Goal: Information Seeking & Learning: Learn about a topic

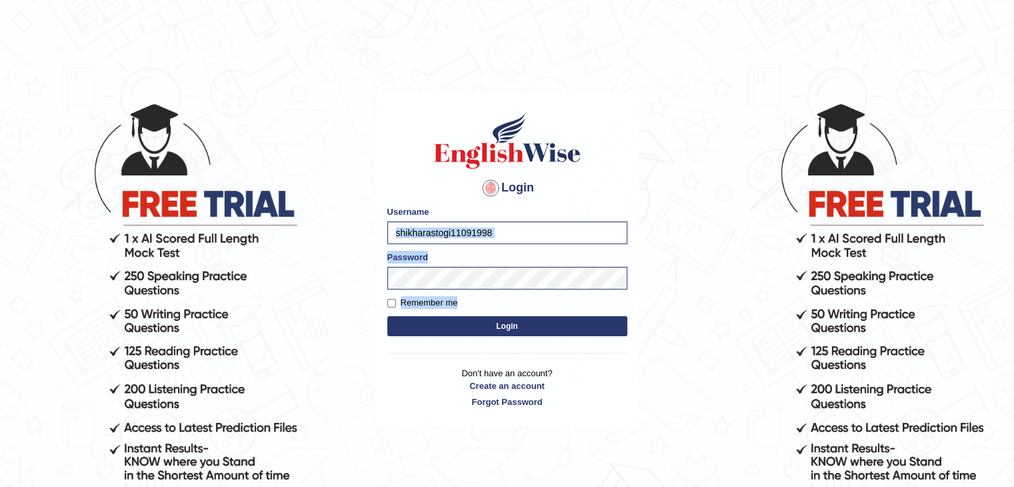
click at [475, 333] on form "Please fix the following errors: Username shikharastogi11091998 Password Rememb…" at bounding box center [508, 272] width 240 height 134
click at [475, 333] on button "Login" at bounding box center [508, 326] width 240 height 20
click at [478, 331] on button "Login" at bounding box center [508, 326] width 240 height 20
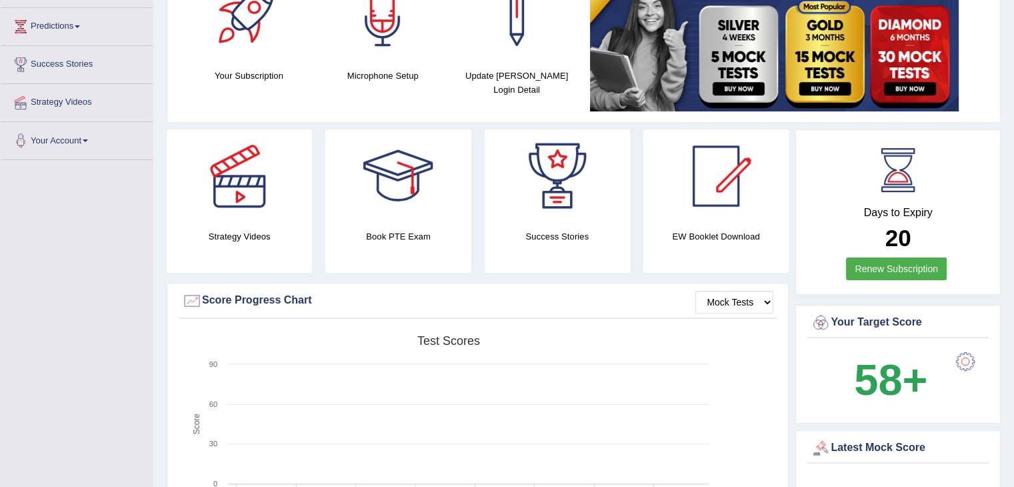
scroll to position [212, 0]
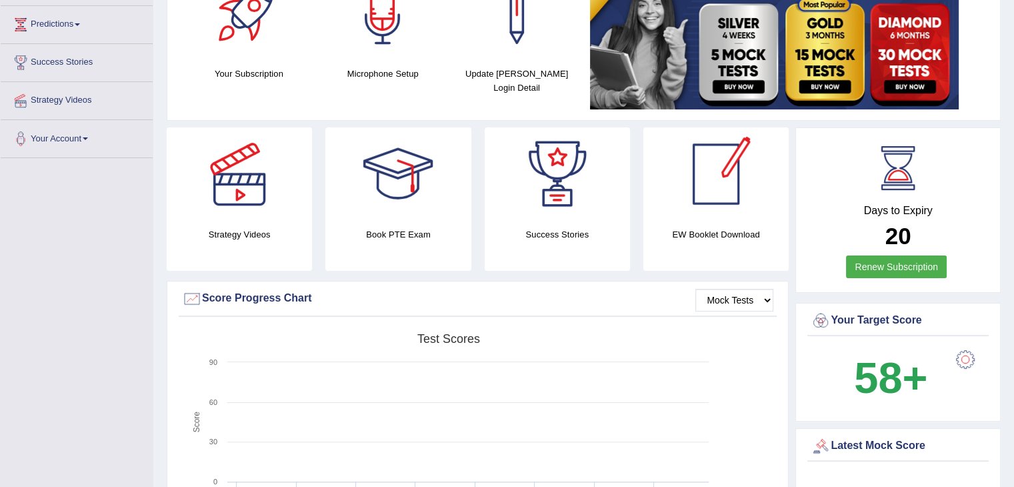
click at [721, 174] on div at bounding box center [716, 173] width 93 height 93
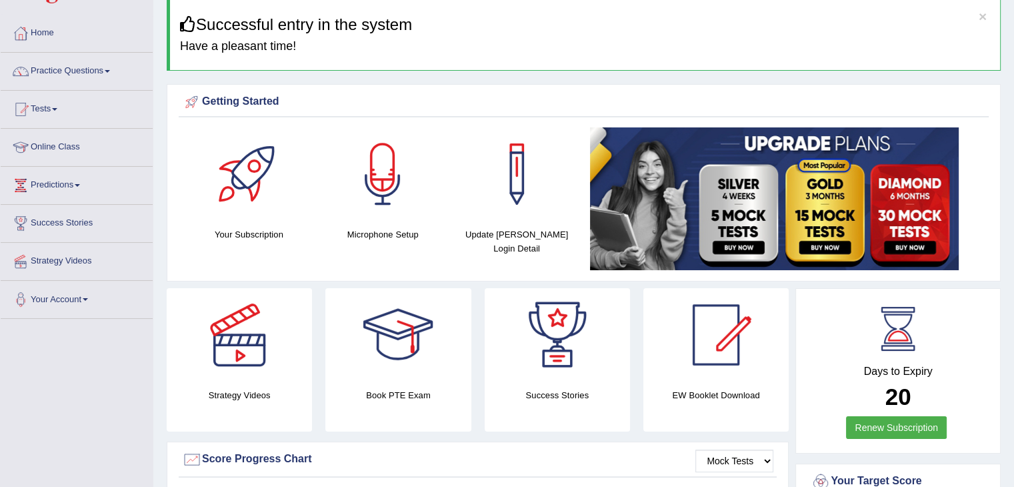
scroll to position [40, 0]
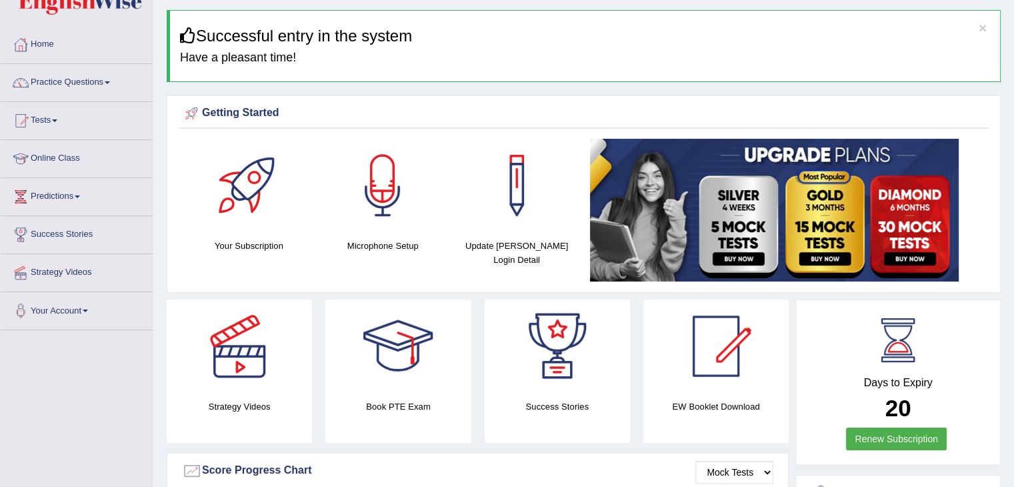
click at [65, 160] on link "Online Class" at bounding box center [77, 156] width 152 height 33
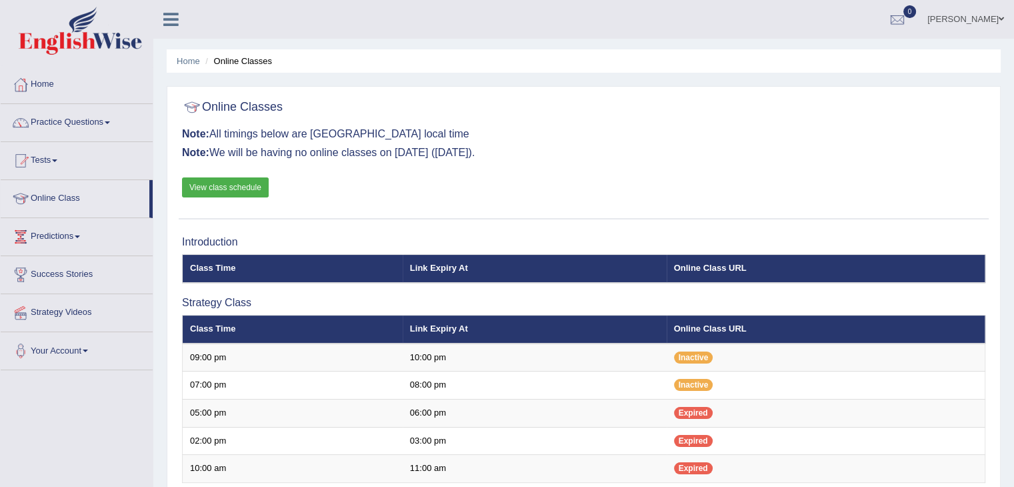
click at [245, 188] on link "View class schedule" at bounding box center [225, 187] width 87 height 20
click at [46, 166] on link "Tests" at bounding box center [77, 158] width 152 height 33
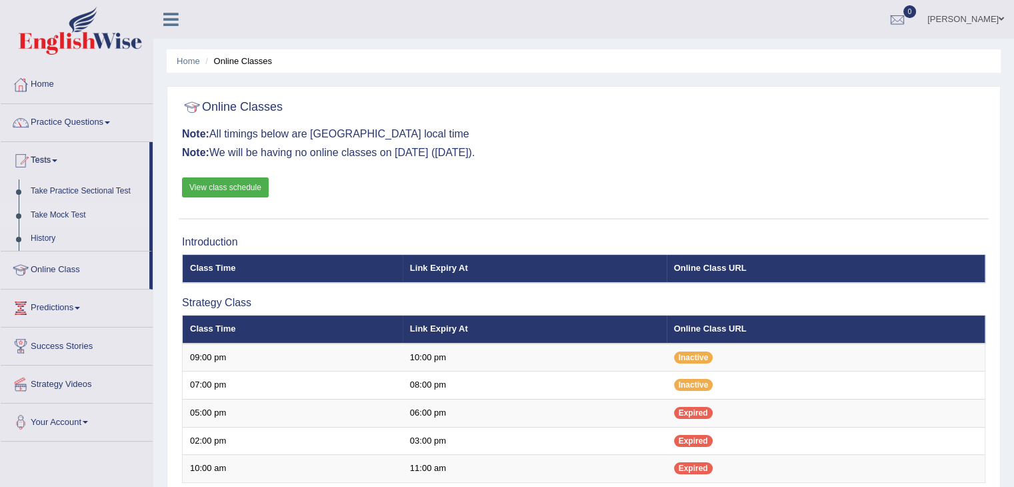
click at [55, 213] on link "Take Mock Test" at bounding box center [87, 215] width 125 height 24
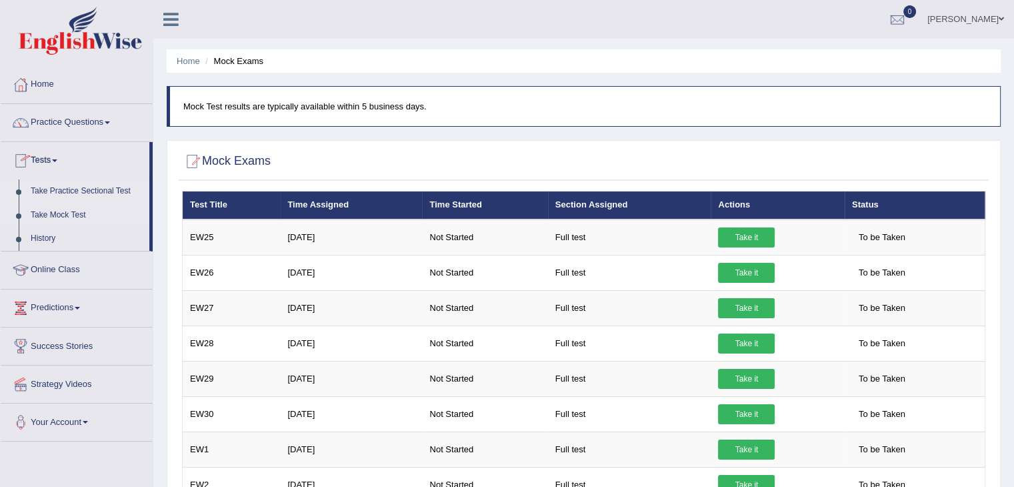
click at [52, 191] on link "Take Practice Sectional Test" at bounding box center [87, 191] width 125 height 24
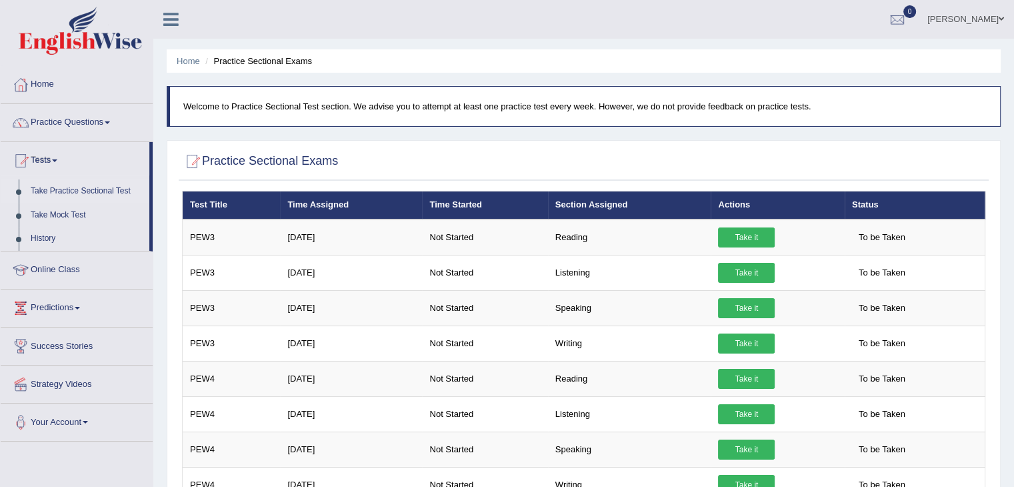
click at [118, 187] on link "Take Practice Sectional Test" at bounding box center [87, 191] width 125 height 24
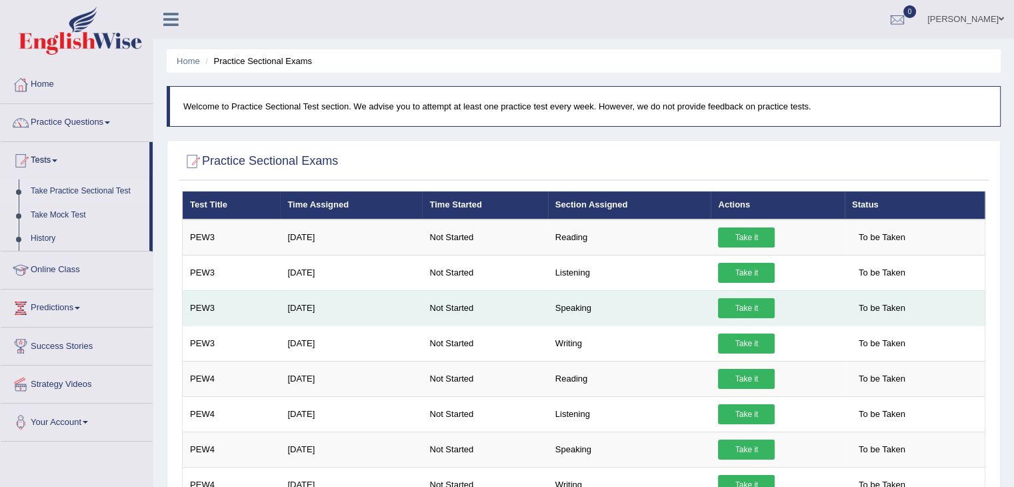
click at [754, 307] on link "Take it" at bounding box center [746, 308] width 57 height 20
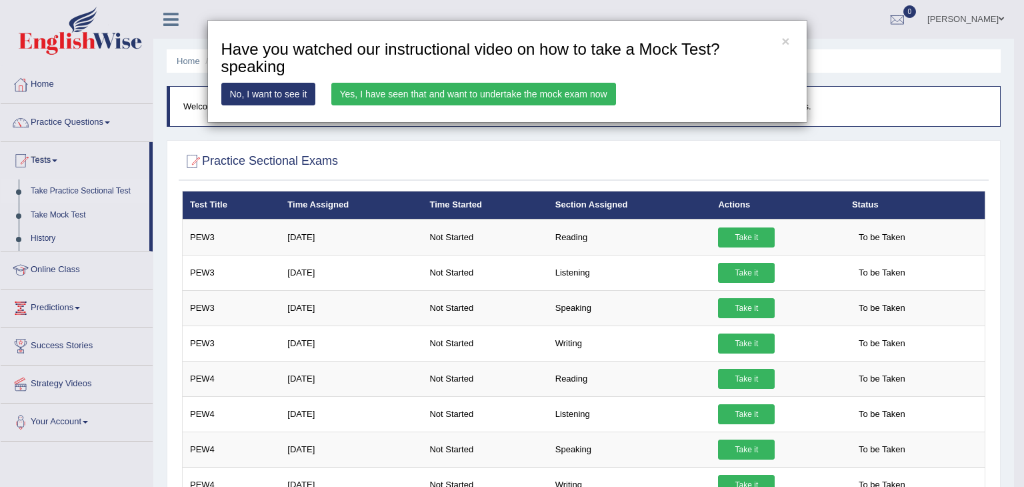
click at [436, 98] on link "Yes, I have seen that and want to undertake the mock exam now" at bounding box center [473, 94] width 285 height 23
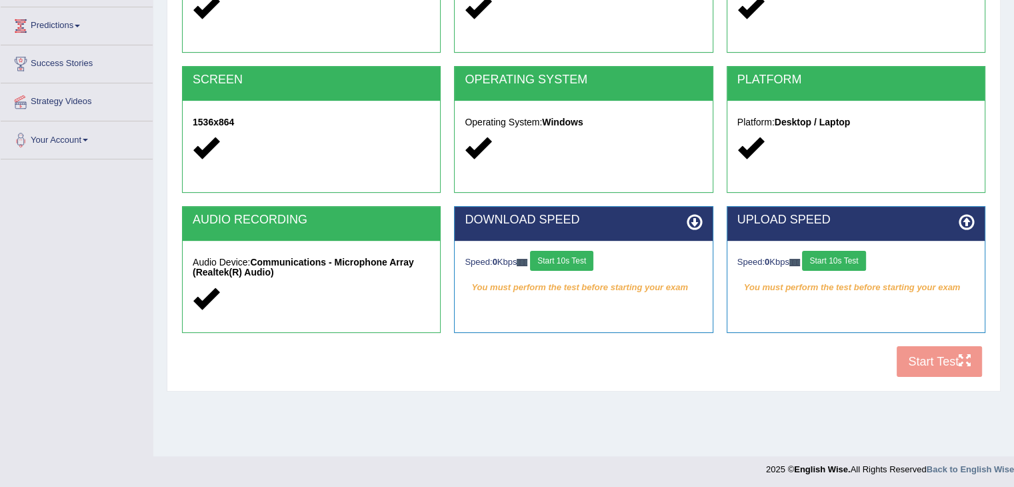
scroll to position [213, 0]
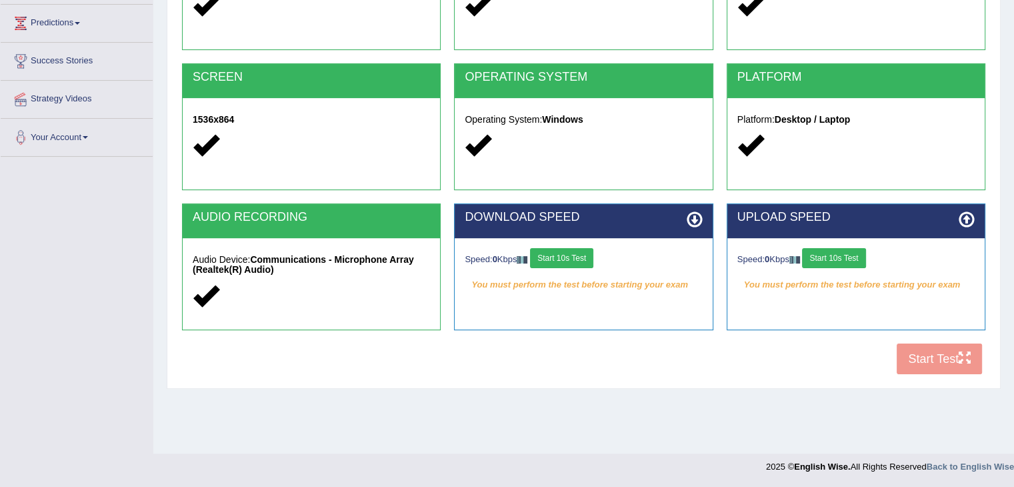
click at [947, 361] on div "COOKIES Cookies Enabled JAVASCRIPT Javascript Enabled BROWSER Browser: Chrome S…" at bounding box center [584, 152] width 810 height 458
click at [966, 355] on div "COOKIES Cookies Enabled JAVASCRIPT Javascript Enabled BROWSER Browser: Chrome S…" at bounding box center [584, 152] width 810 height 458
click at [939, 366] on div "COOKIES Cookies Enabled JAVASCRIPT Javascript Enabled BROWSER Browser: Chrome S…" at bounding box center [584, 152] width 810 height 458
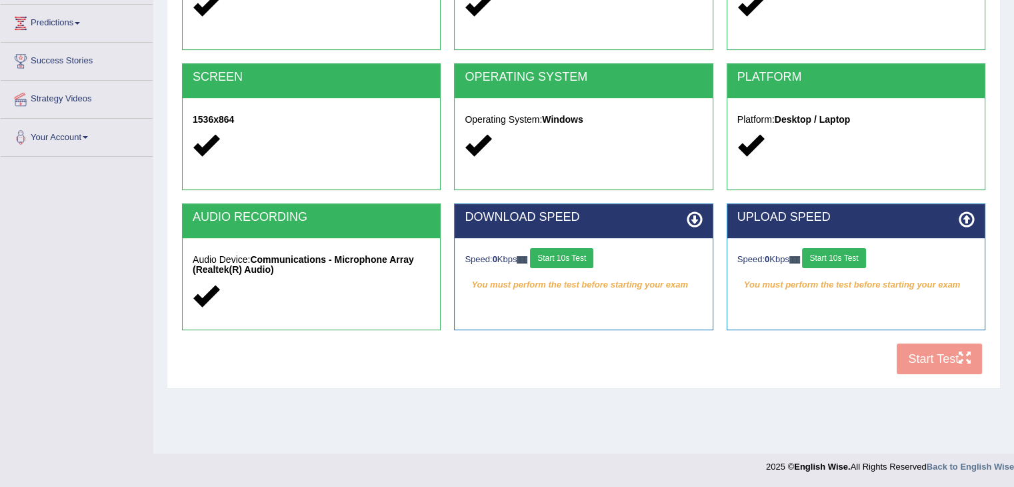
click at [939, 366] on div "COOKIES Cookies Enabled JAVASCRIPT Javascript Enabled BROWSER Browser: Chrome S…" at bounding box center [584, 152] width 810 height 458
click at [856, 257] on button "Start 10s Test" at bounding box center [833, 258] width 63 height 20
click at [587, 253] on button "Start 10s Test" at bounding box center [561, 258] width 63 height 20
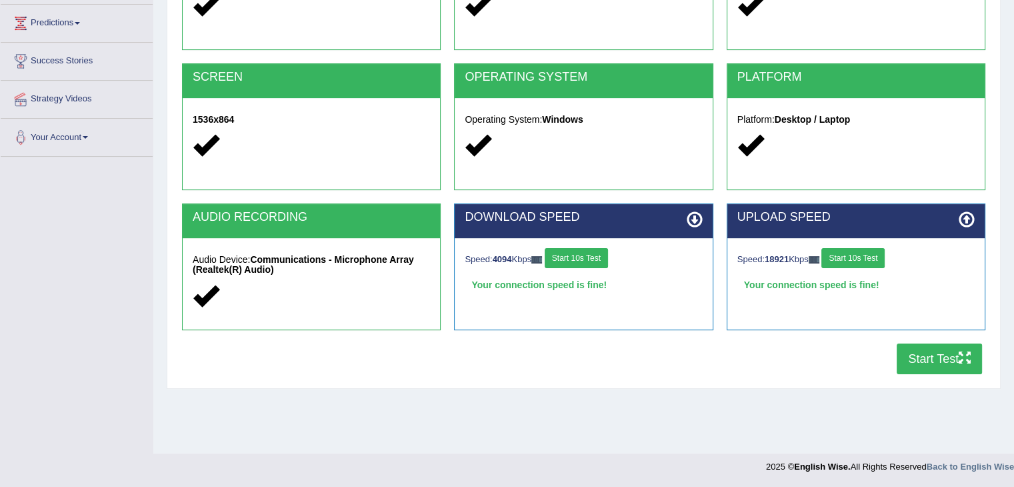
click at [918, 356] on button "Start Test" at bounding box center [939, 358] width 85 height 31
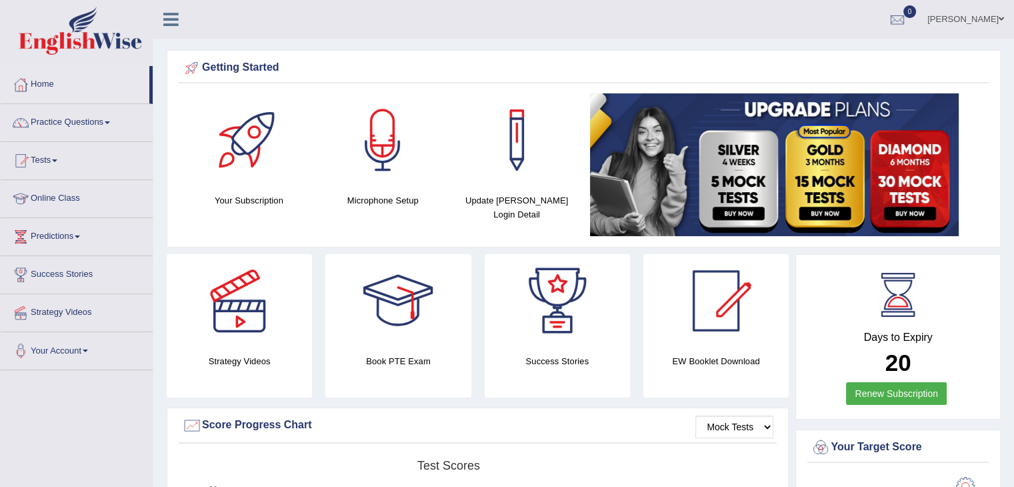
click at [43, 159] on link "Tests" at bounding box center [77, 158] width 152 height 33
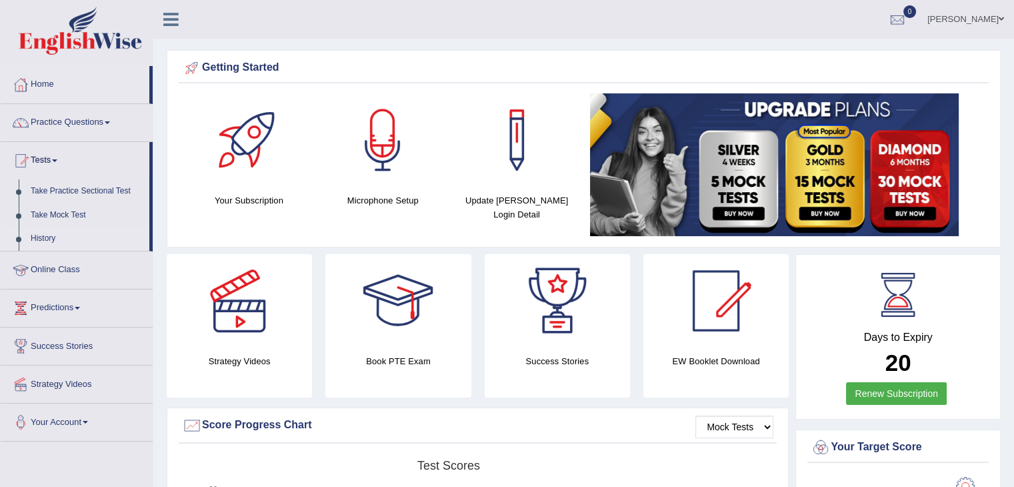
click at [41, 238] on link "History" at bounding box center [87, 239] width 125 height 24
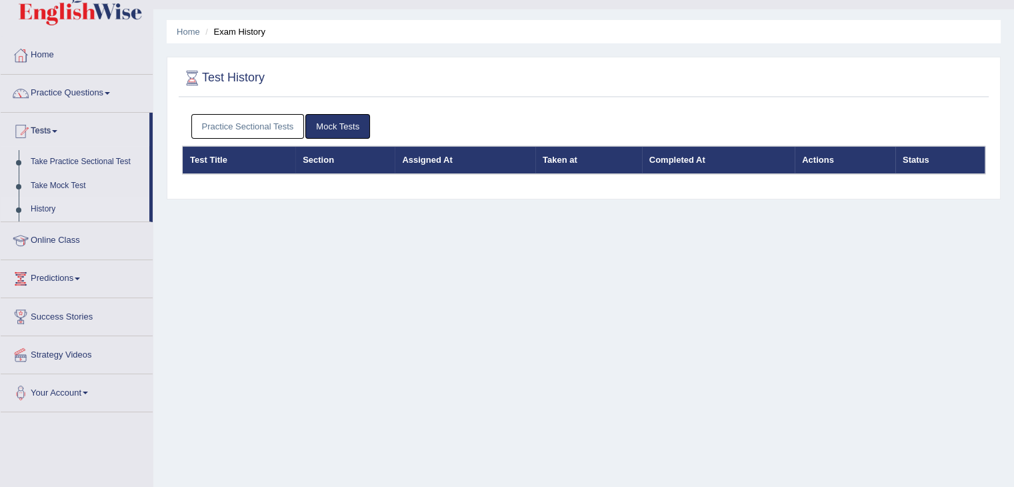
scroll to position [29, 0]
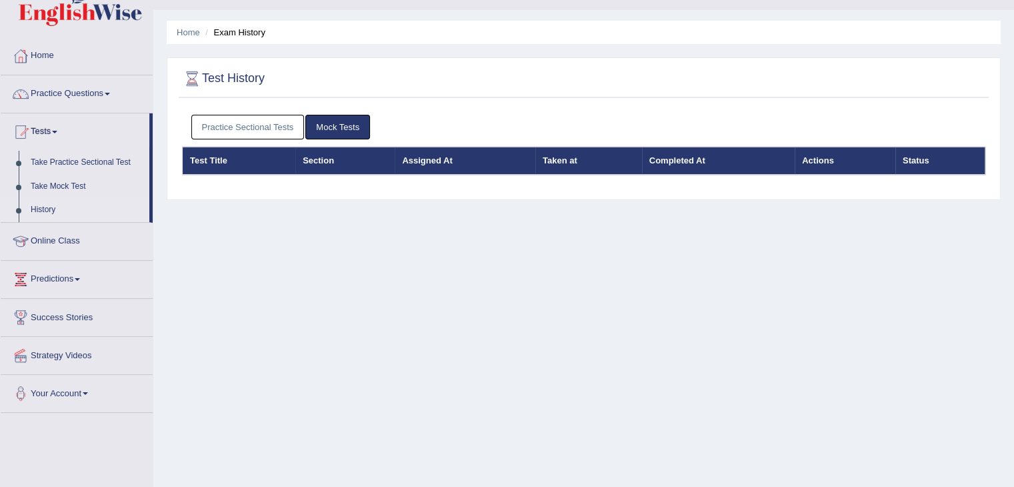
click at [245, 133] on link "Practice Sectional Tests" at bounding box center [247, 127] width 113 height 25
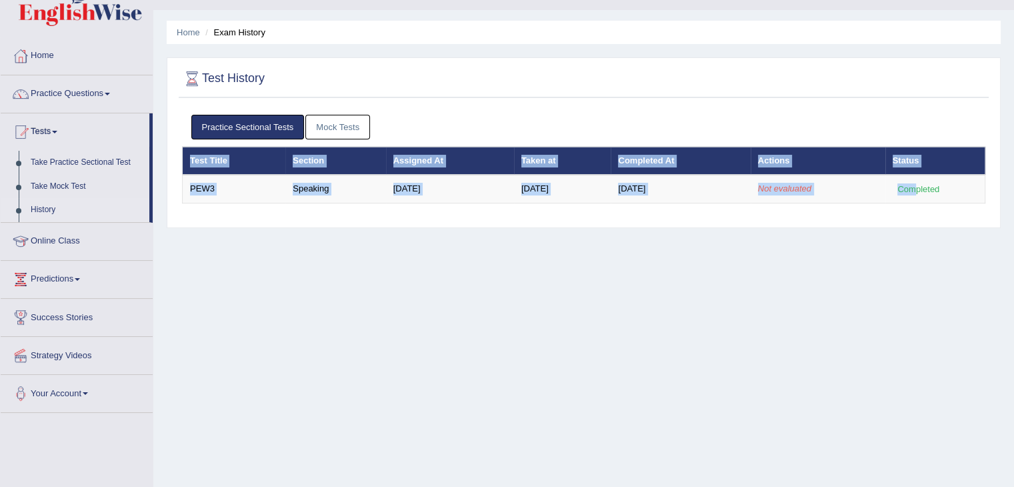
drag, startPoint x: 915, startPoint y: 187, endPoint x: 926, endPoint y: 268, distance: 81.5
click at [926, 268] on div "Home Exam History Test History Practice Sectional Tests Mock Tests Test Title S…" at bounding box center [583, 304] width 861 height 667
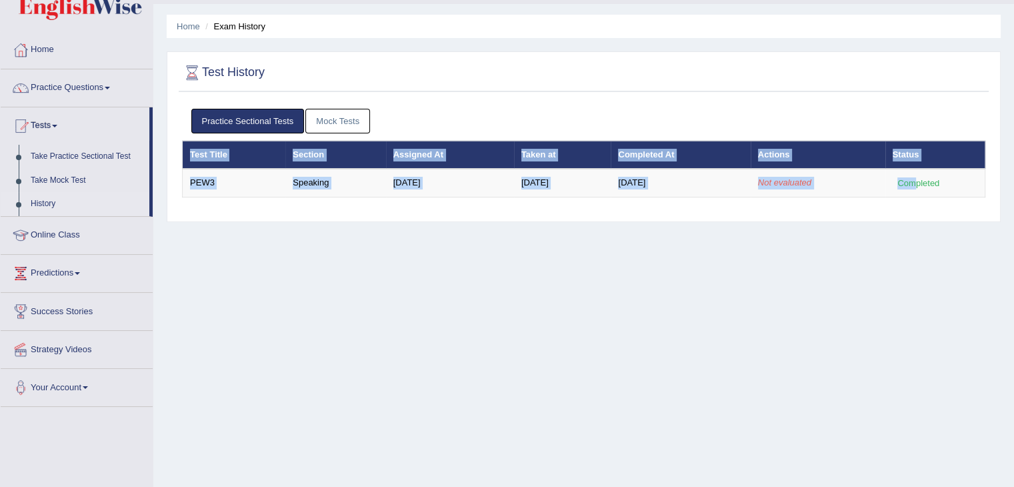
scroll to position [0, 0]
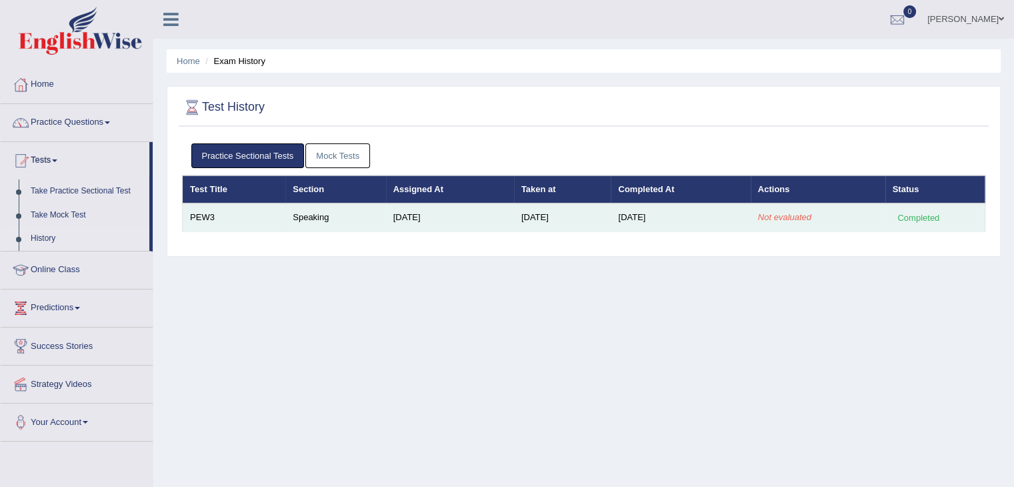
click at [866, 211] on td "Not evaluated" at bounding box center [818, 217] width 135 height 28
click at [863, 214] on td "Not evaluated" at bounding box center [818, 217] width 135 height 28
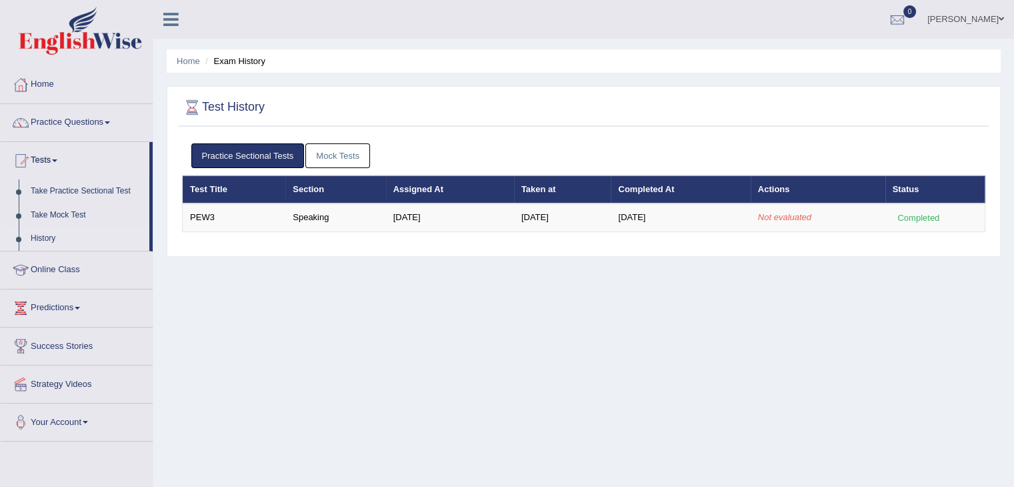
click at [339, 159] on link "Mock Tests" at bounding box center [337, 155] width 65 height 25
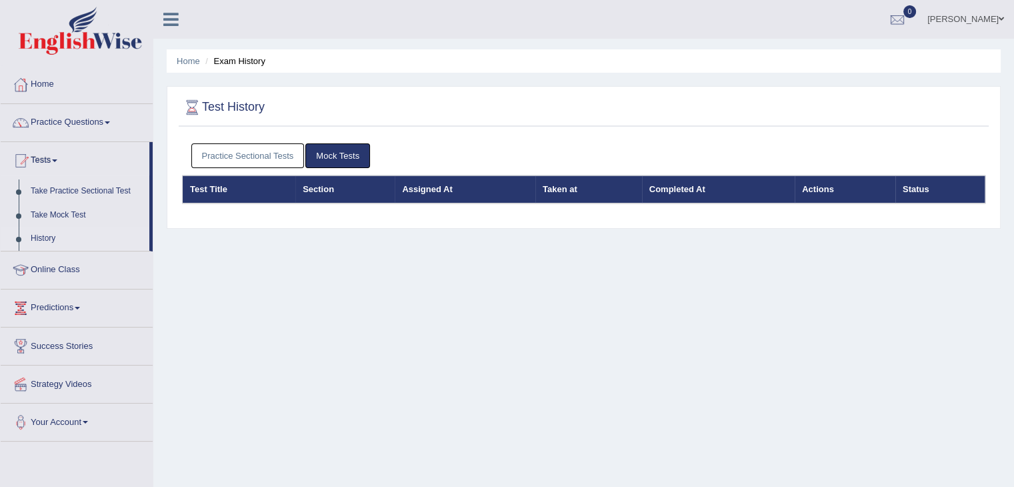
click at [239, 149] on link "Practice Sectional Tests" at bounding box center [247, 155] width 113 height 25
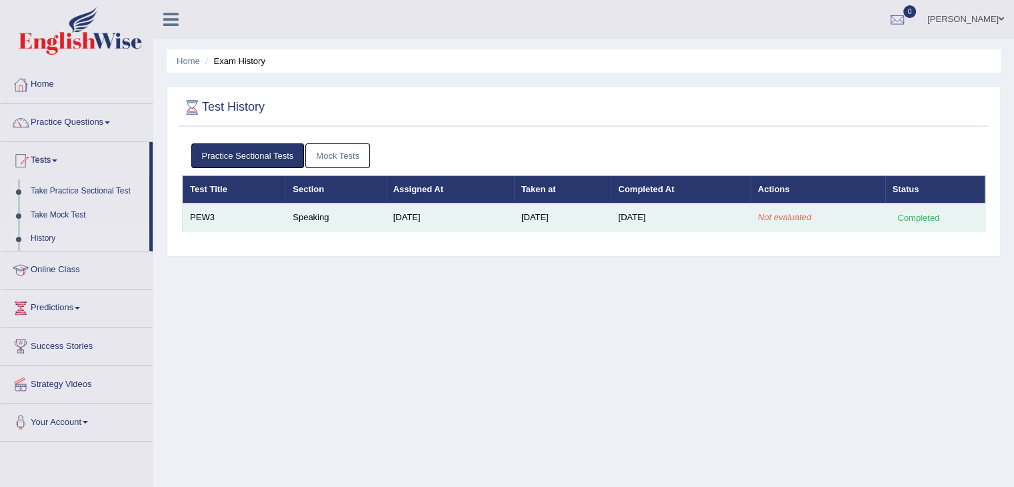
click at [263, 225] on td "PEW3" at bounding box center [234, 217] width 103 height 28
click at [788, 222] on td "Not evaluated" at bounding box center [818, 217] width 135 height 28
drag, startPoint x: 768, startPoint y: 219, endPoint x: 729, endPoint y: 225, distance: 39.9
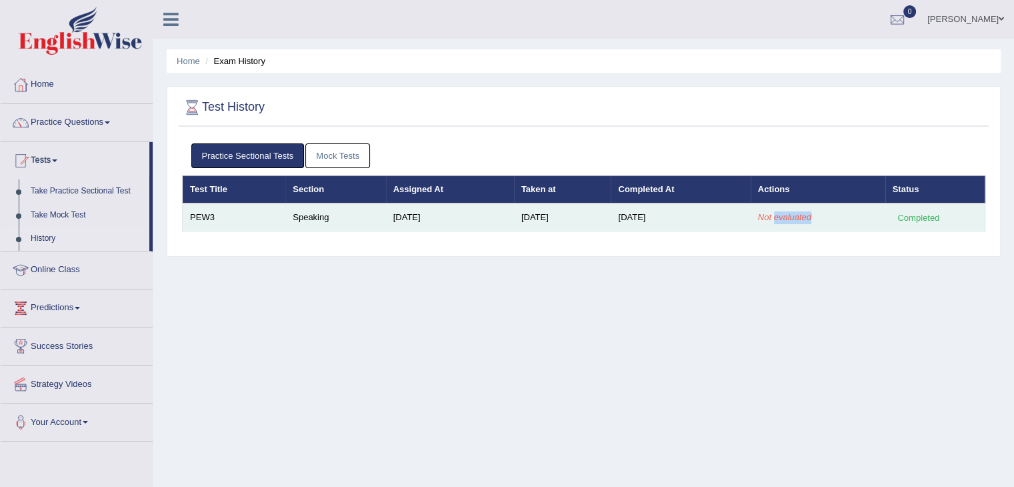
click at [729, 225] on tr "PEW3 Speaking [DATE] [DATE] [DATE] Not evaluated Completed" at bounding box center [584, 217] width 803 height 28
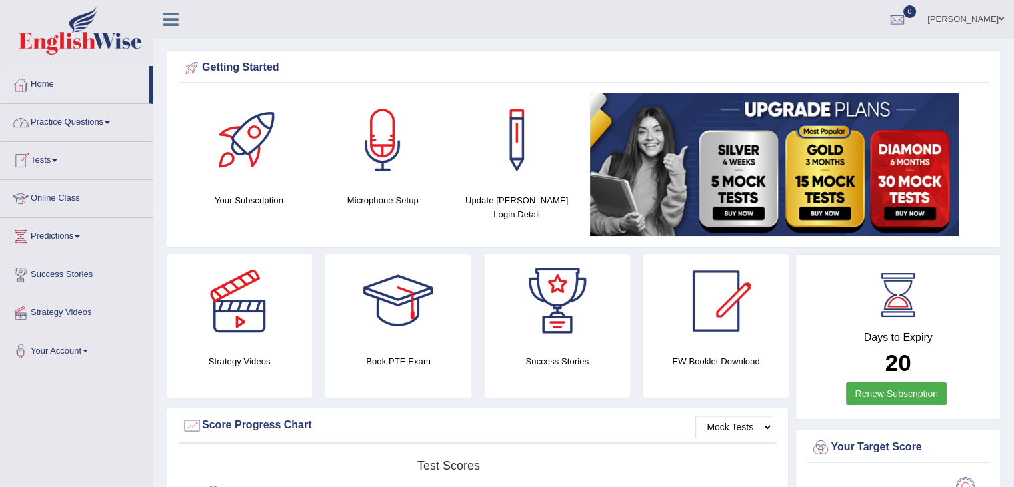
click at [45, 161] on link "Tests" at bounding box center [77, 158] width 152 height 33
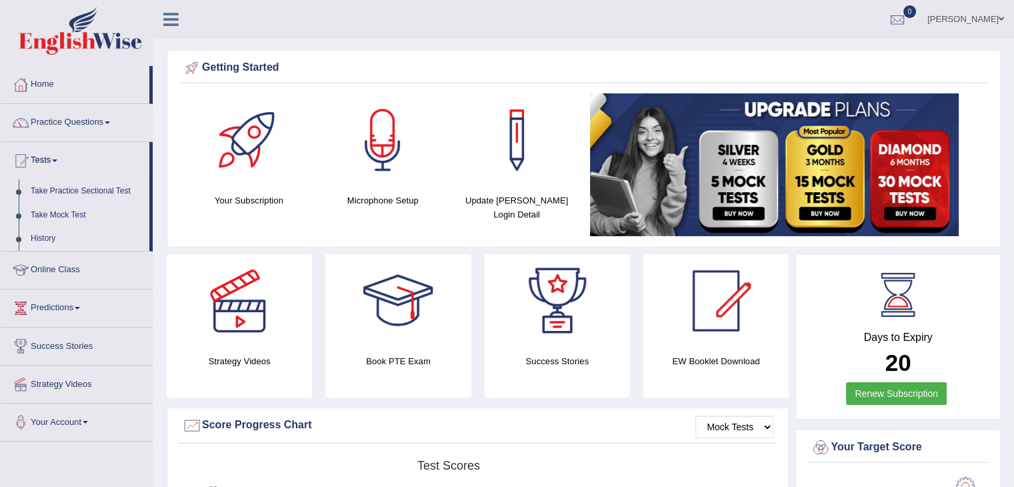
click at [45, 239] on link "History" at bounding box center [87, 239] width 125 height 24
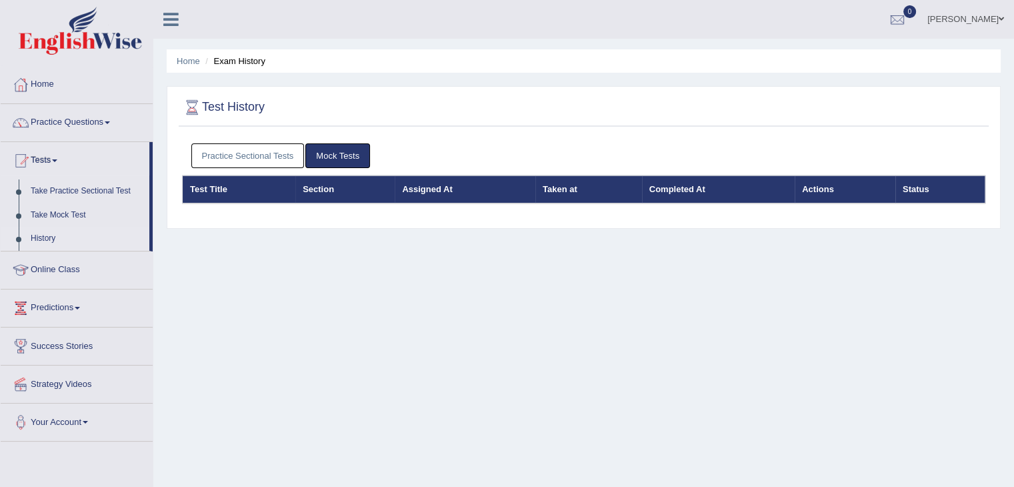
click at [261, 152] on link "Practice Sectional Tests" at bounding box center [247, 155] width 113 height 25
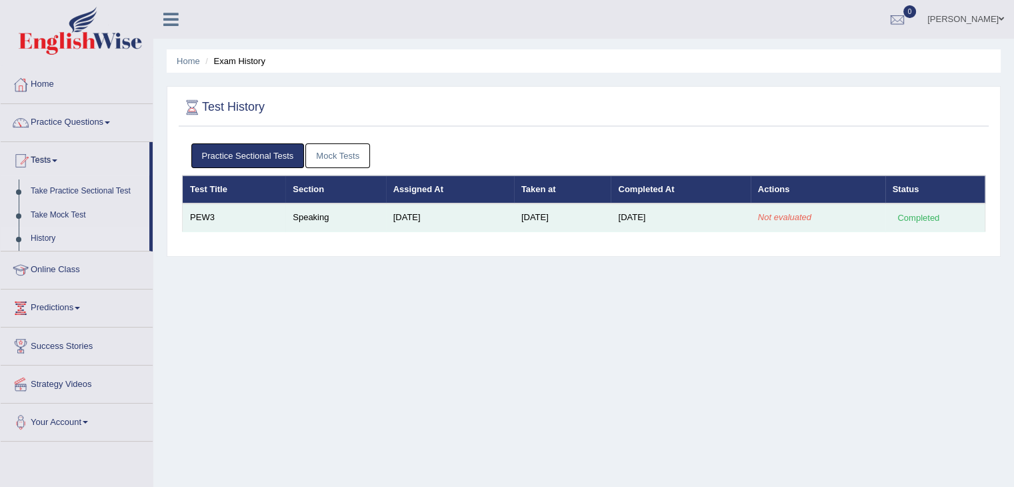
click at [785, 222] on td "Not evaluated" at bounding box center [818, 217] width 135 height 28
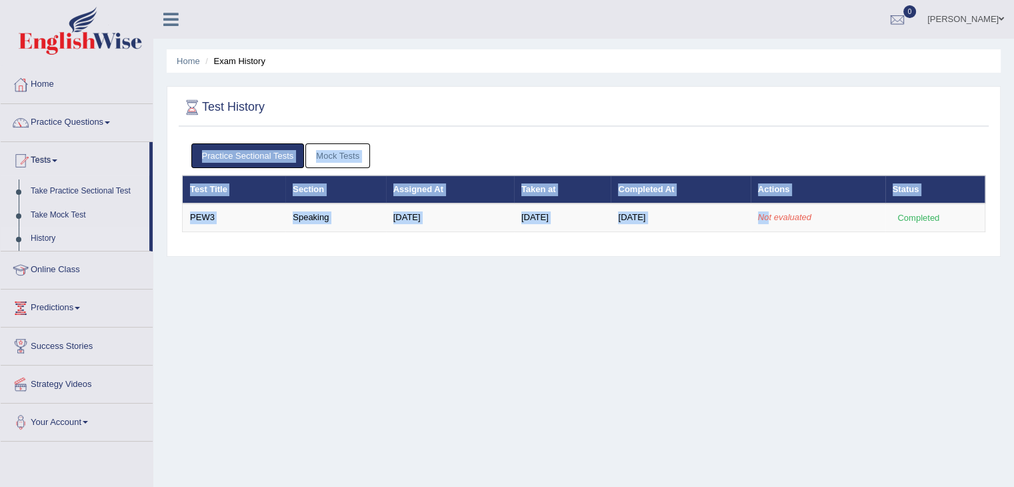
drag, startPoint x: 775, startPoint y: 217, endPoint x: 876, endPoint y: 113, distance: 145.7
click at [876, 113] on div "Test History Practice Sectional Tests Mock Tests Test Title Section Assigned At…" at bounding box center [584, 171] width 834 height 171
click at [876, 113] on div at bounding box center [584, 107] width 804 height 27
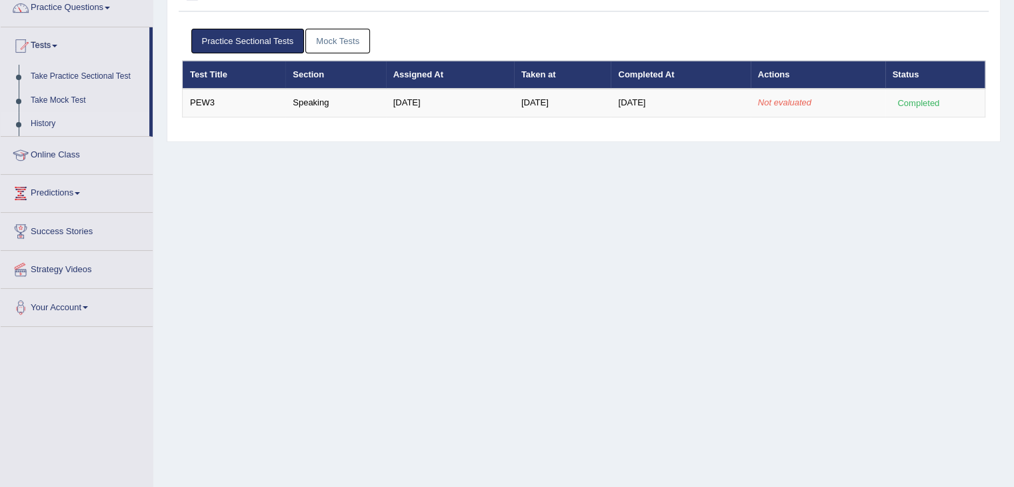
scroll to position [117, 0]
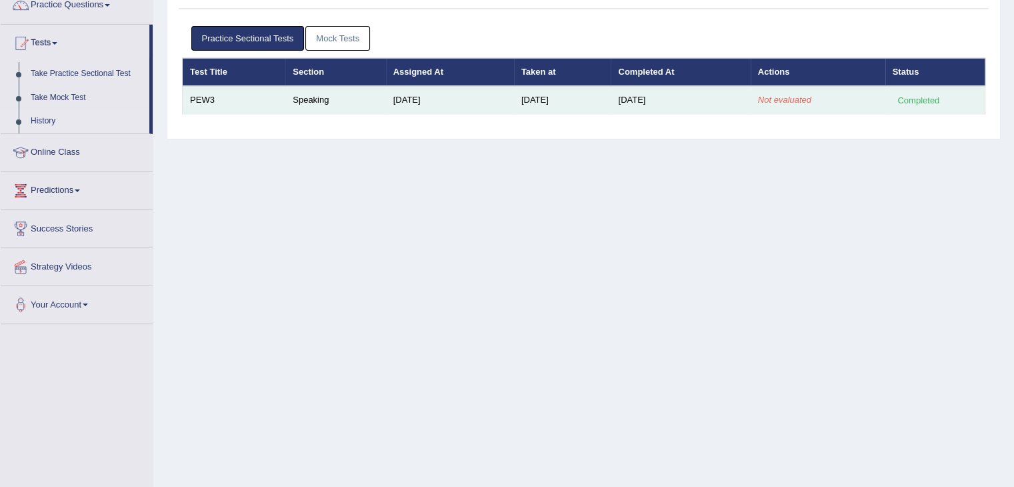
click at [928, 99] on div "Completed" at bounding box center [919, 100] width 52 height 14
click at [950, 99] on td "Completed" at bounding box center [936, 100] width 100 height 28
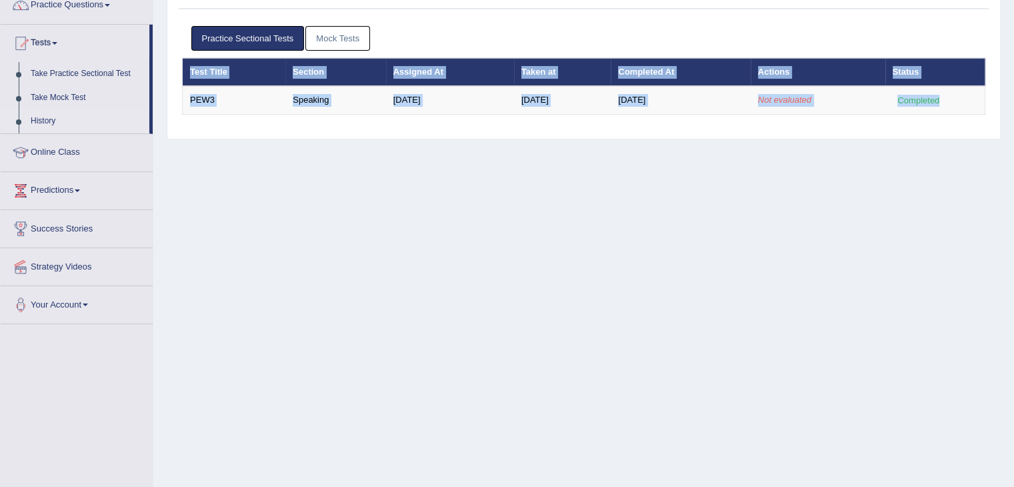
drag, startPoint x: 950, startPoint y: 99, endPoint x: 459, endPoint y: 120, distance: 491.3
click at [459, 120] on div "Practice Sectional Tests Mock Tests Test Title Section Assigned At Taken at Com…" at bounding box center [584, 75] width 810 height 113
click at [237, 126] on div "Practice Sectional Tests Mock Tests Test Title Section Assigned At Taken at Com…" at bounding box center [584, 75] width 810 height 113
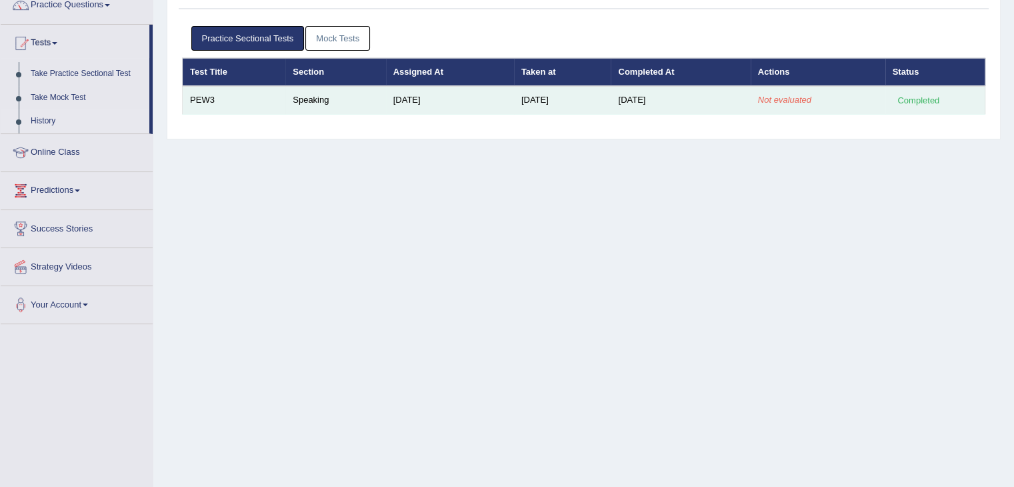
click at [201, 105] on td "PEW3" at bounding box center [234, 100] width 103 height 28
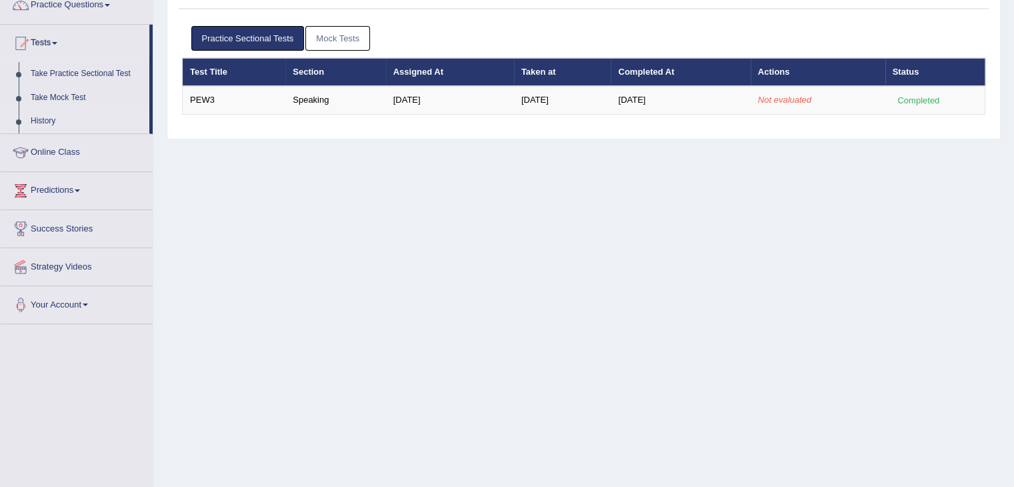
click at [299, 167] on div "Home Exam History Test History Practice Sectional Tests Mock Tests Test Title S…" at bounding box center [583, 216] width 861 height 667
click at [52, 45] on link "Tests" at bounding box center [75, 41] width 149 height 33
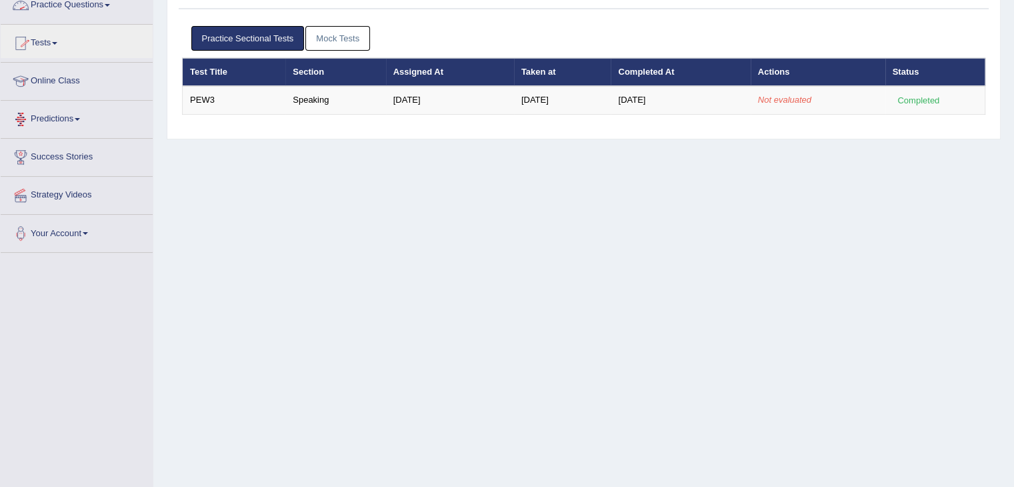
click at [63, 4] on link "Practice Questions" at bounding box center [77, 3] width 152 height 33
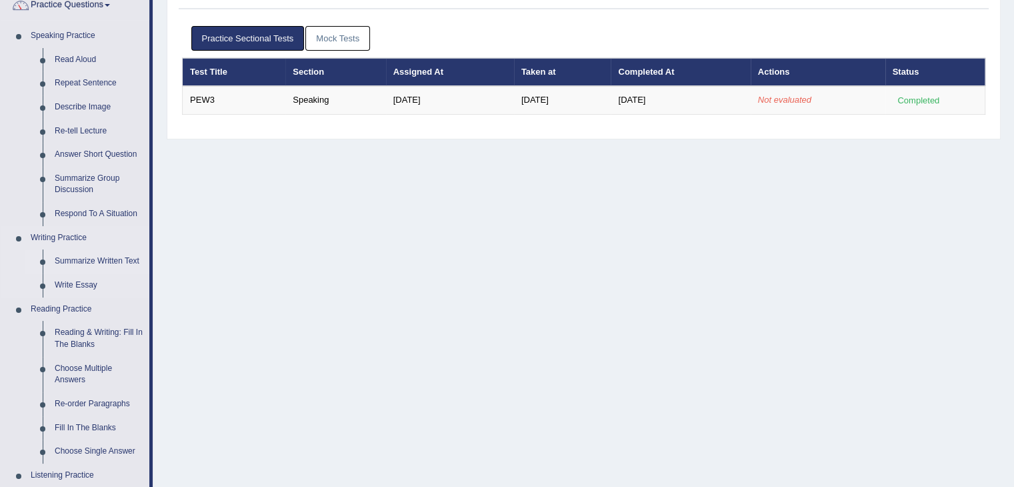
click at [112, 261] on link "Summarize Written Text" at bounding box center [99, 261] width 101 height 24
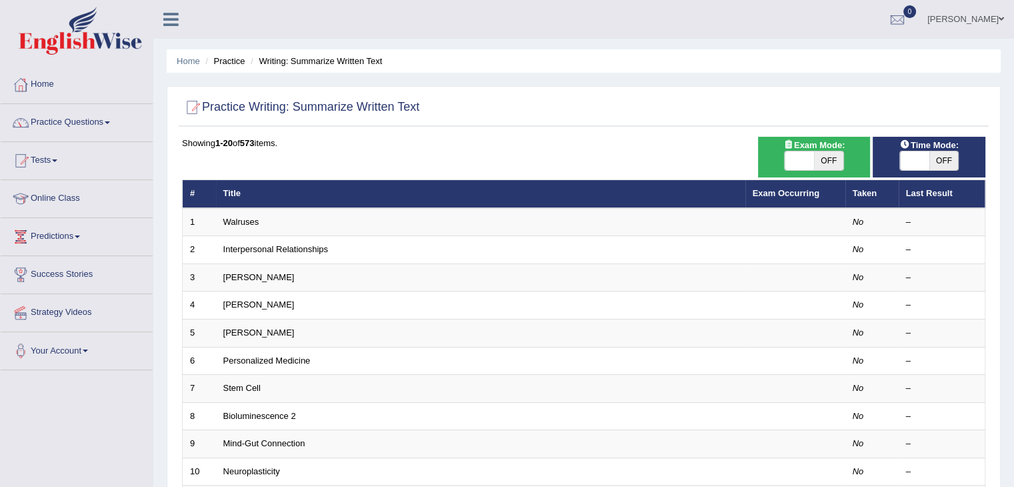
click at [946, 155] on span "OFF" at bounding box center [944, 160] width 29 height 19
checkbox input "true"
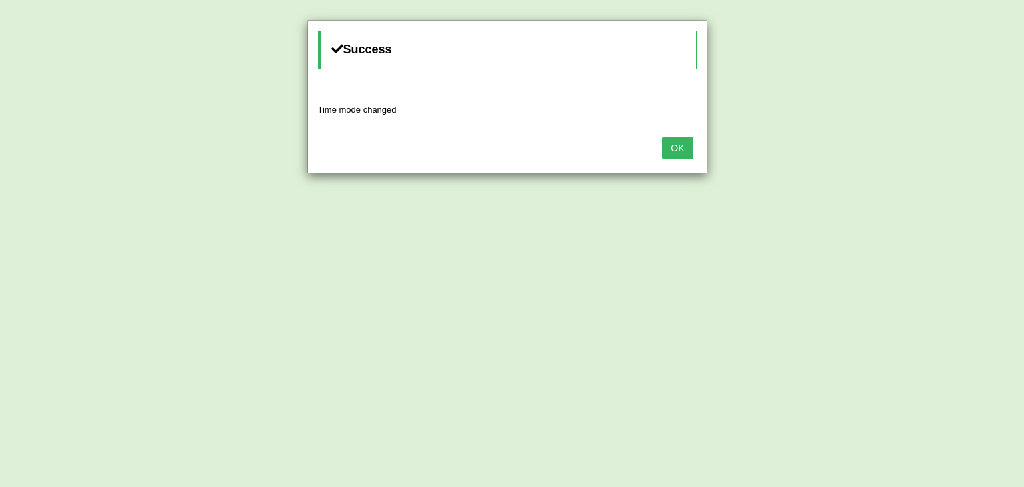
click at [676, 139] on button "OK" at bounding box center [677, 148] width 31 height 23
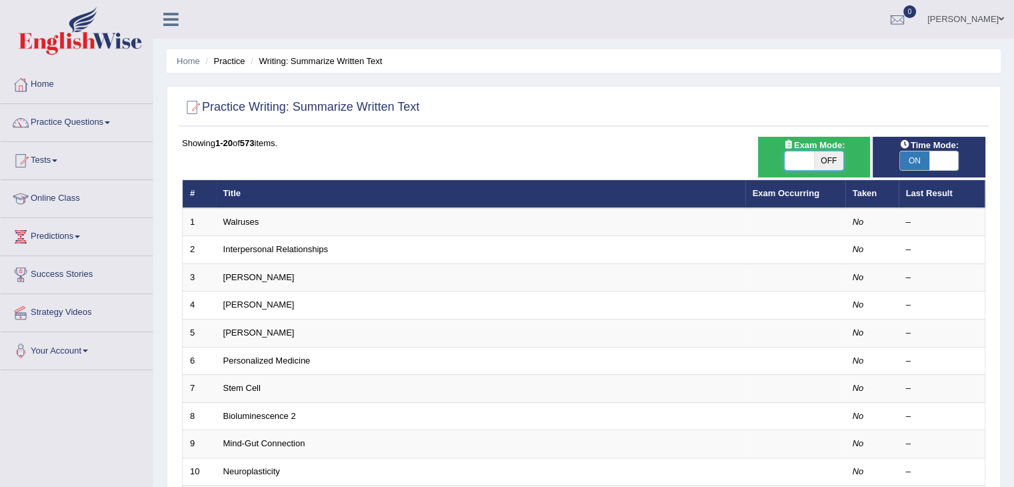
click at [802, 161] on span at bounding box center [799, 160] width 29 height 19
checkbox input "true"
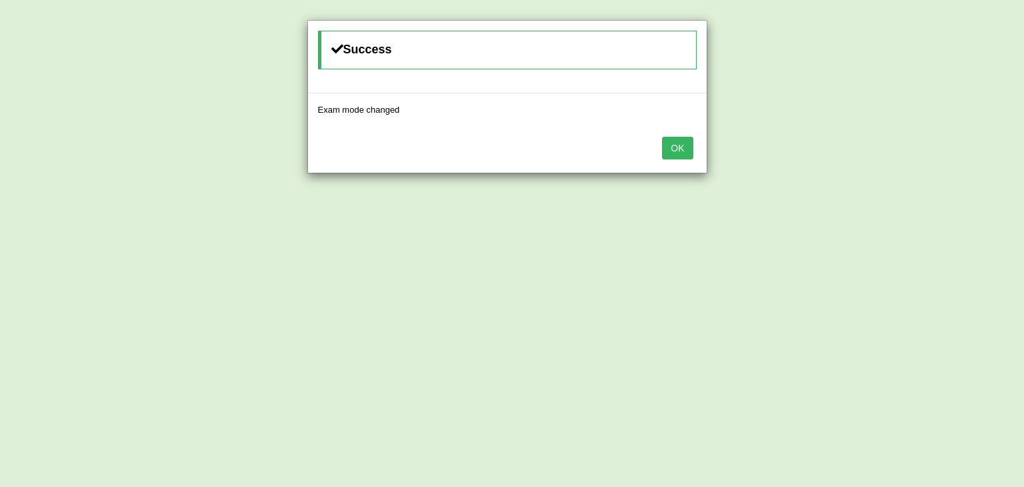
click at [673, 155] on button "OK" at bounding box center [677, 148] width 31 height 23
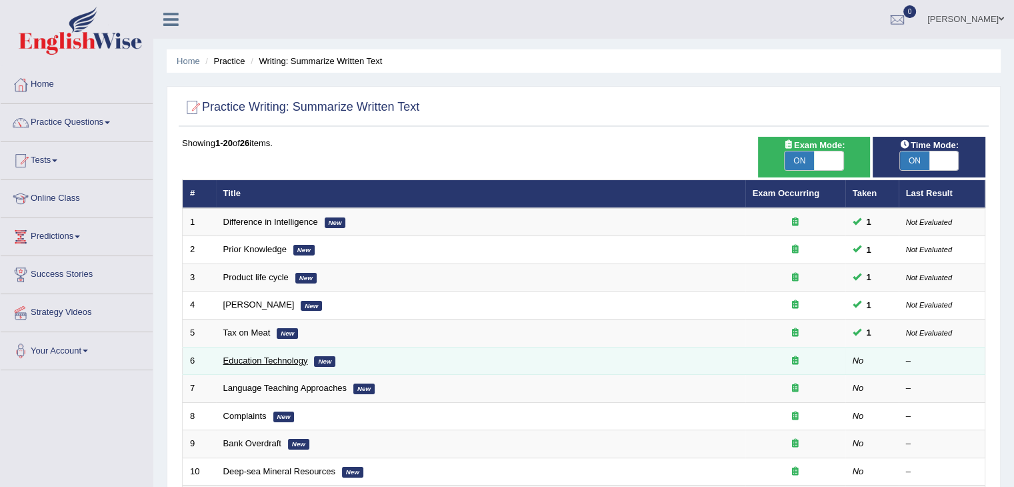
click at [288, 355] on link "Education Technology" at bounding box center [265, 360] width 85 height 10
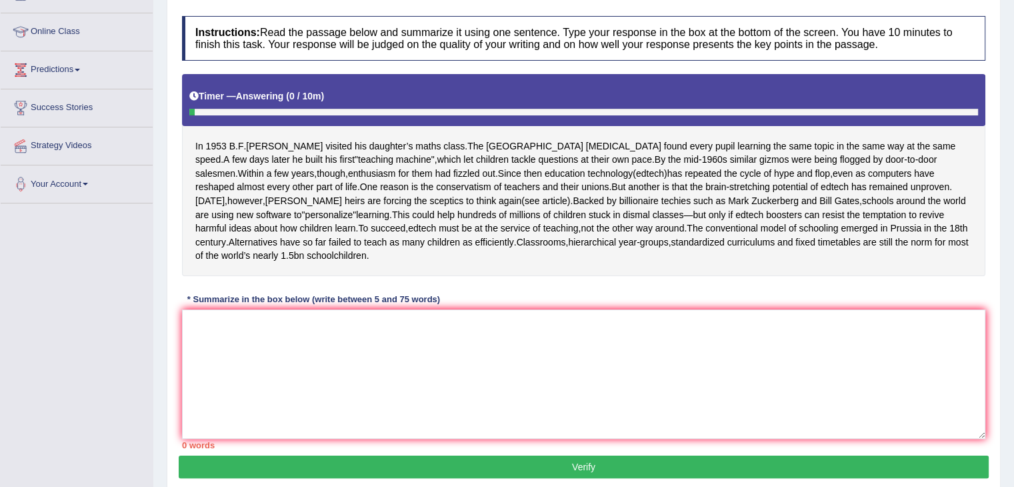
scroll to position [168, 0]
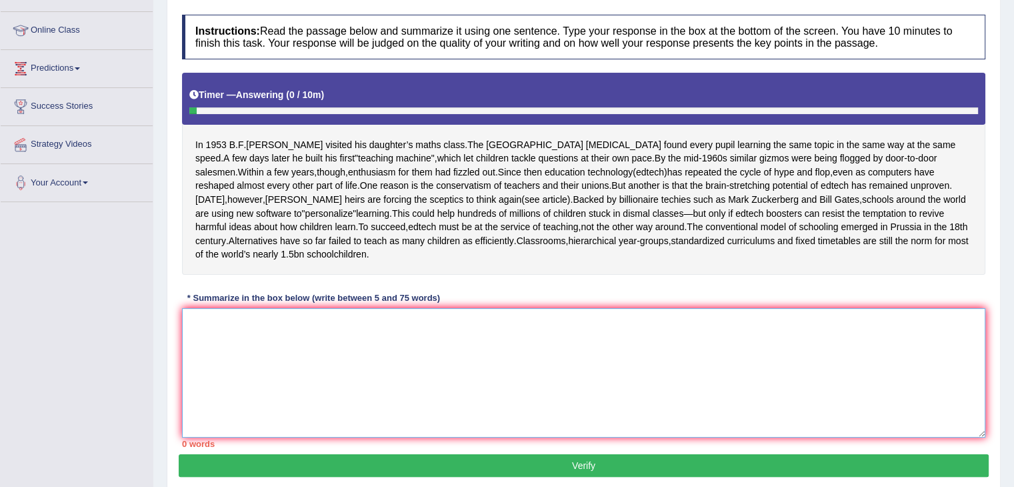
click at [255, 351] on textarea at bounding box center [584, 372] width 804 height 129
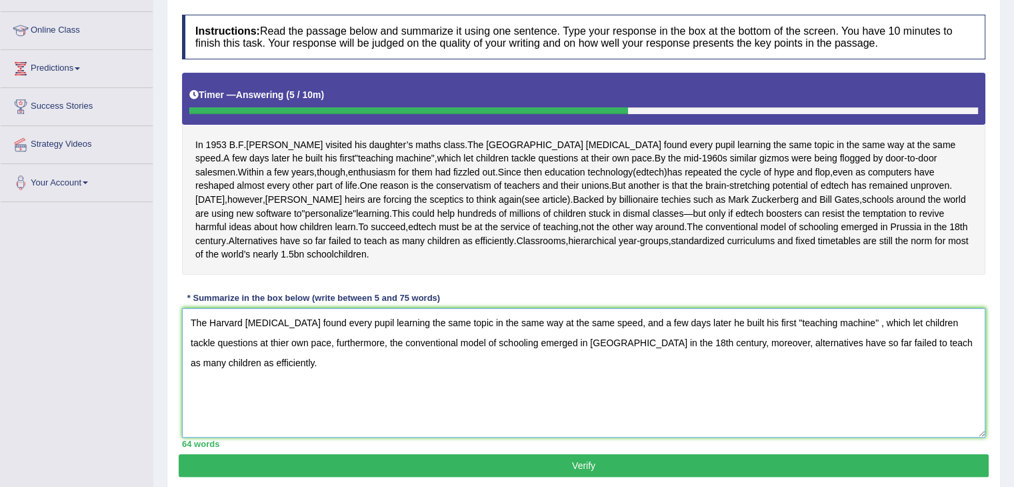
click at [256, 354] on textarea "The Harvard [MEDICAL_DATA] found every pupil learning the same topic in the sam…" at bounding box center [584, 372] width 804 height 129
type textarea "The Harvard [MEDICAL_DATA] found every pupil learning the same topic in the sam…"
click at [523, 474] on button "Verify" at bounding box center [584, 465] width 810 height 23
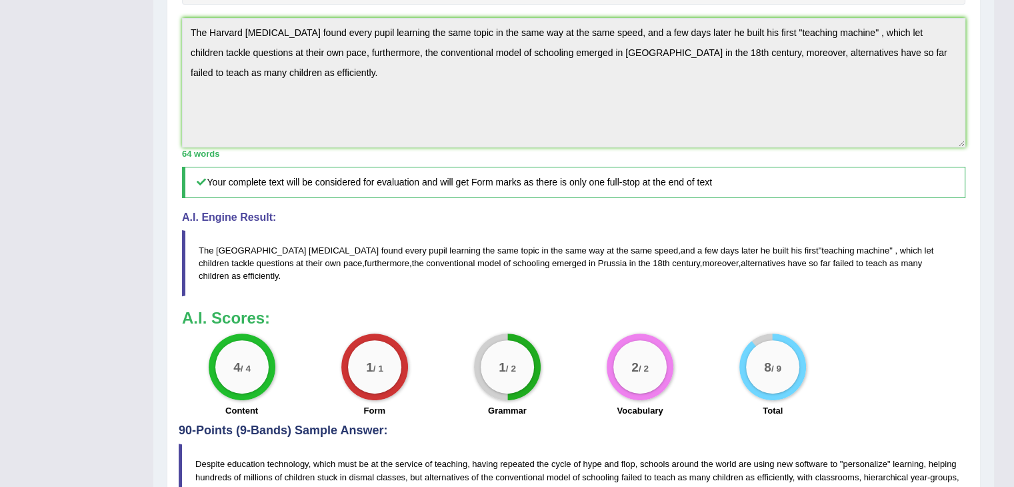
scroll to position [388, 0]
click at [487, 382] on div "1 / 2" at bounding box center [507, 365] width 53 height 53
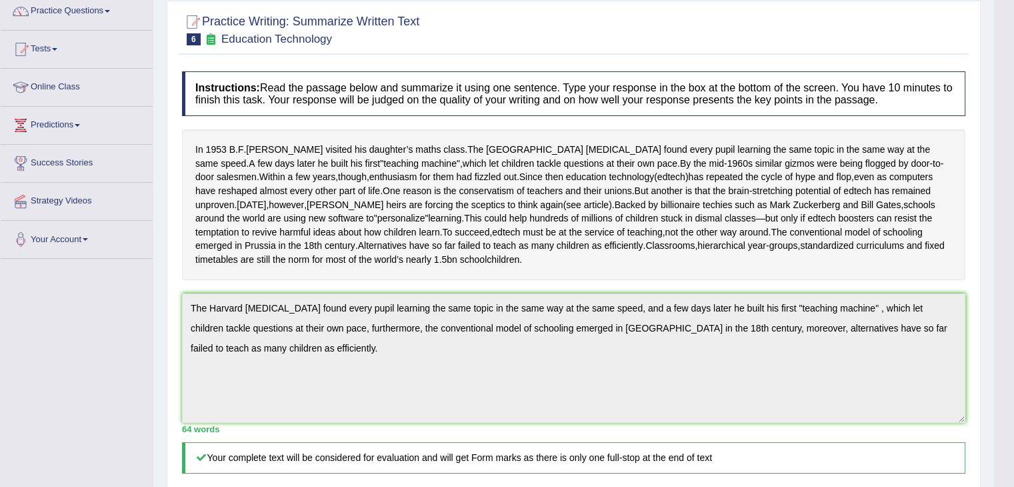
scroll to position [79, 0]
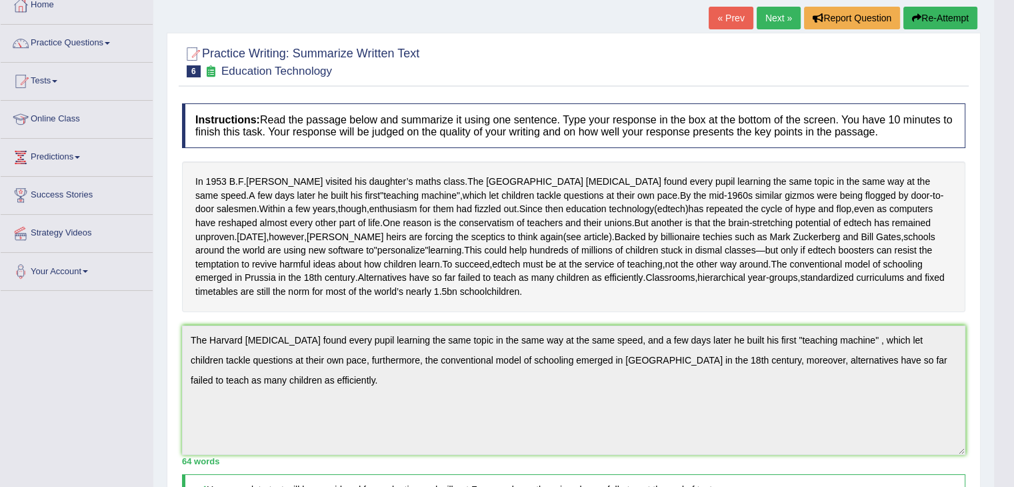
click at [776, 14] on link "Next »" at bounding box center [779, 18] width 44 height 23
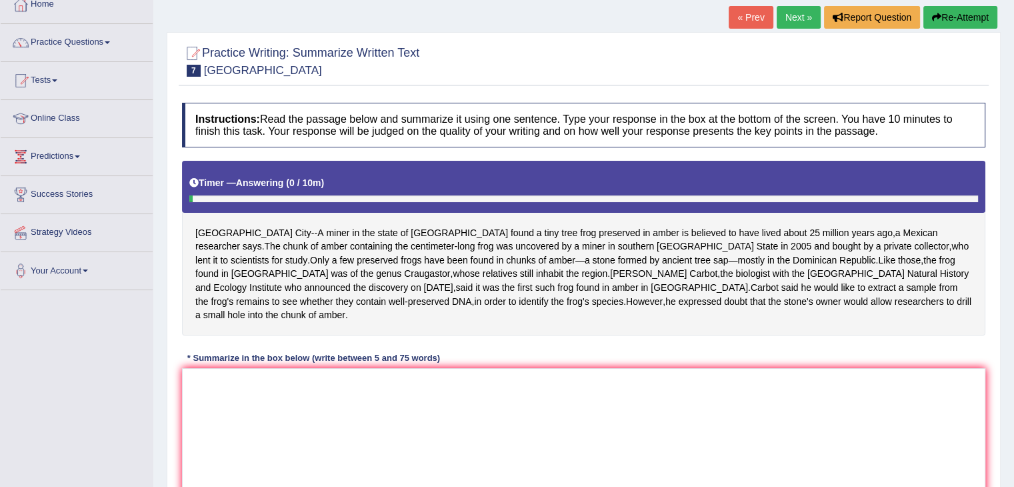
scroll to position [88, 0]
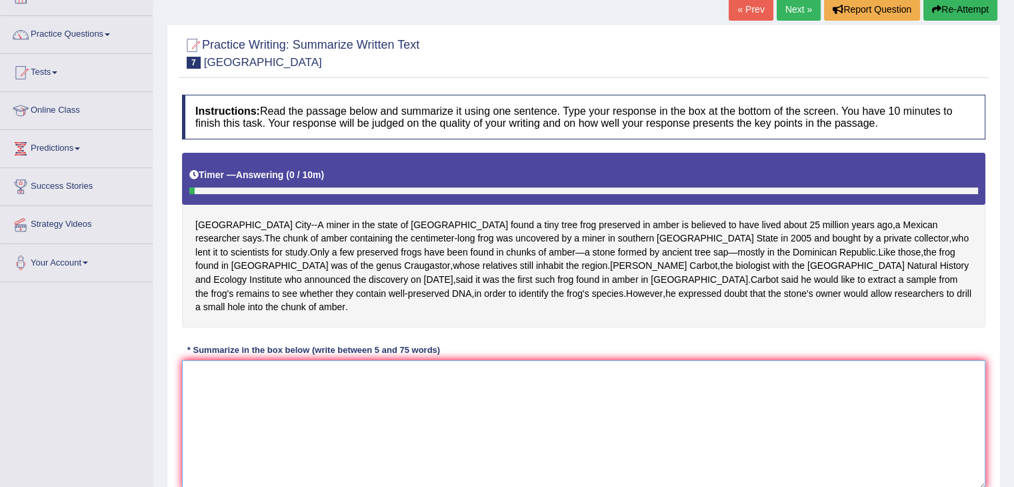
click at [343, 363] on textarea at bounding box center [584, 424] width 804 height 129
type textarea "M"
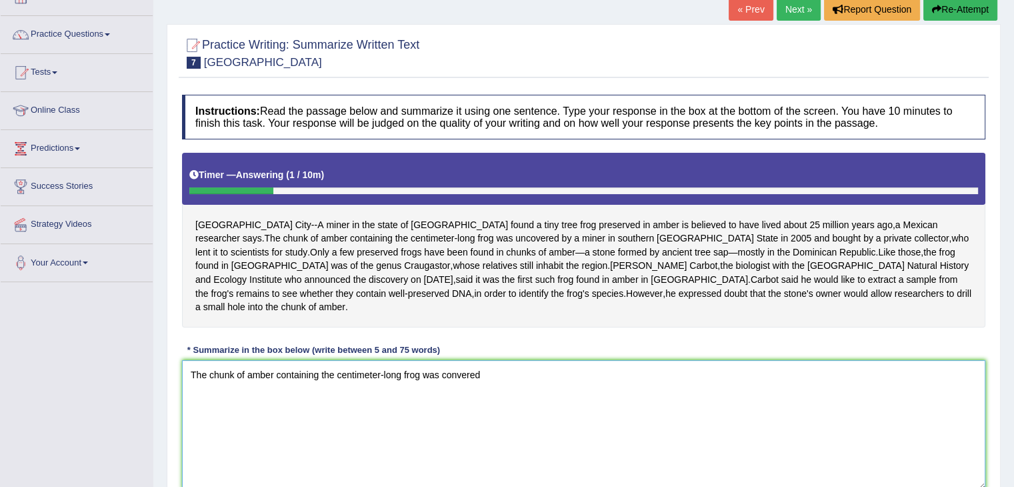
click at [440, 360] on textarea "The chunk of amber containing the centimeter-long frog was convered" at bounding box center [584, 424] width 804 height 129
click at [442, 360] on textarea "The chunk of amber containing the centimeter-long frog was convered" at bounding box center [584, 424] width 804 height 129
click at [491, 360] on textarea "The chunk of amber containing the centimeter-long frog was unconvered" at bounding box center [584, 424] width 804 height 129
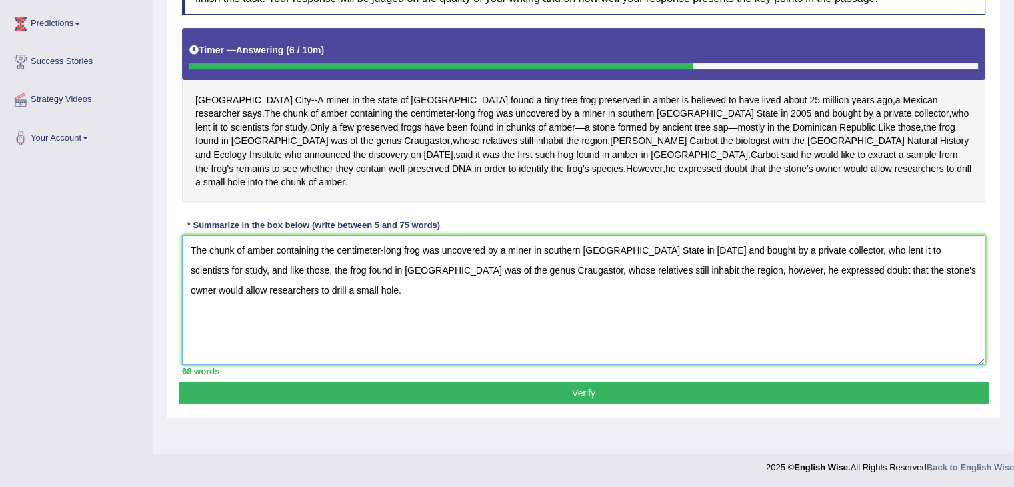
scroll to position [213, 0]
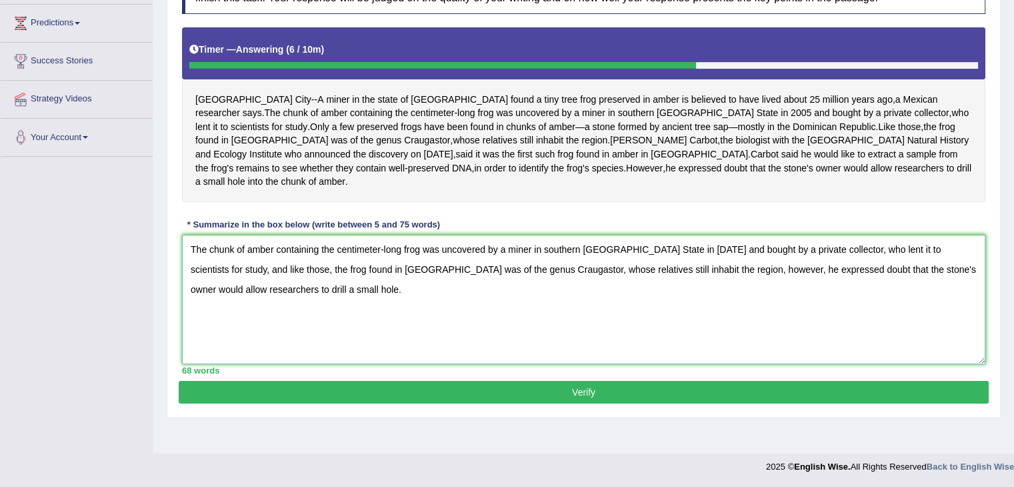
type textarea "The chunk of amber containing the centimeter-long frog was uncovered by a miner…"
click at [752, 381] on button "Verify" at bounding box center [584, 392] width 810 height 23
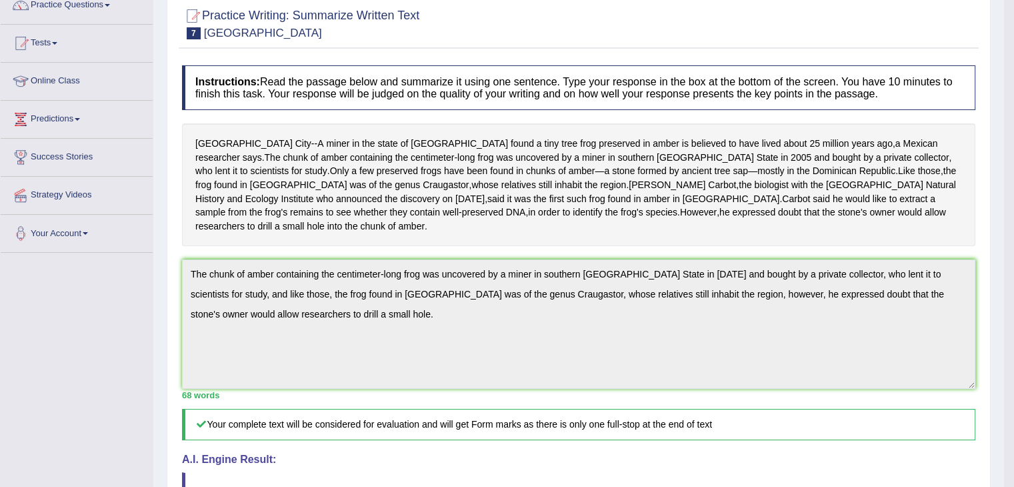
scroll to position [0, 0]
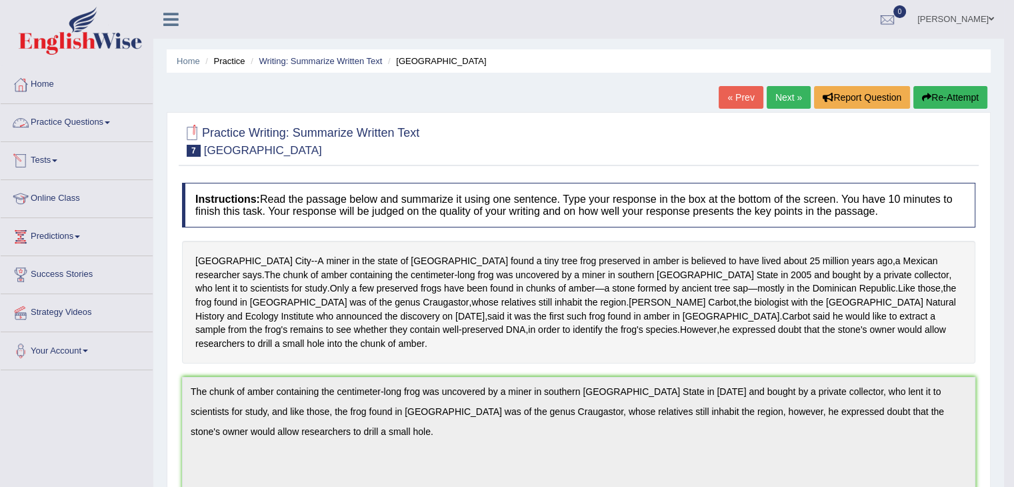
click at [47, 157] on link "Tests" at bounding box center [77, 158] width 152 height 33
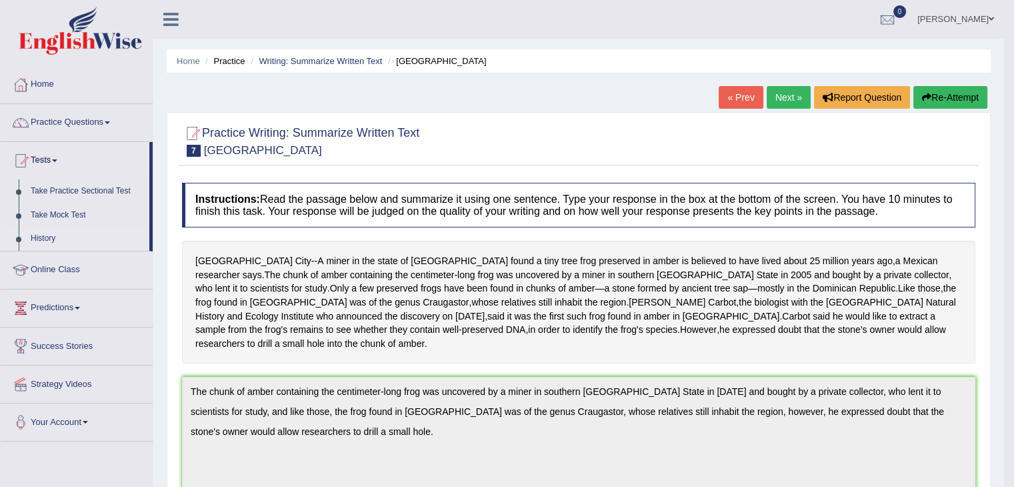
click at [53, 235] on link "History" at bounding box center [87, 239] width 125 height 24
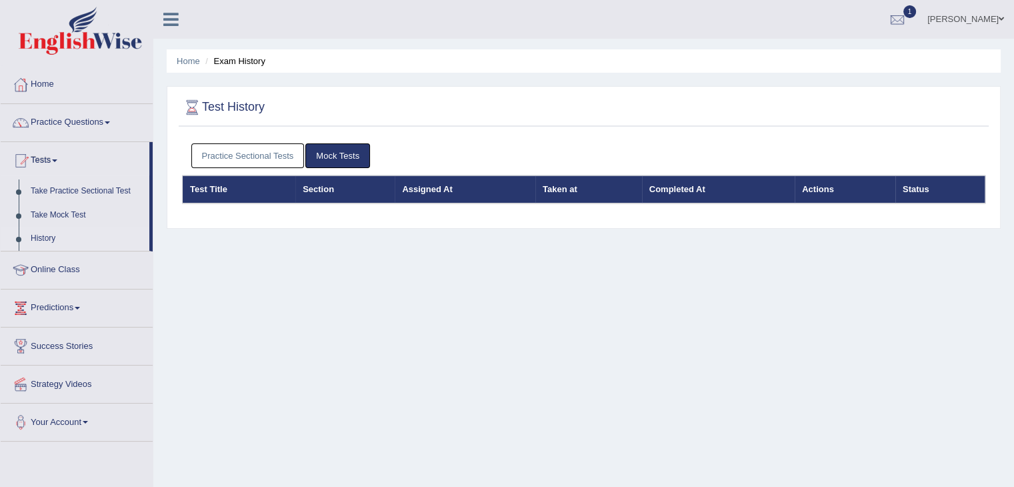
click at [263, 159] on link "Practice Sectional Tests" at bounding box center [247, 155] width 113 height 25
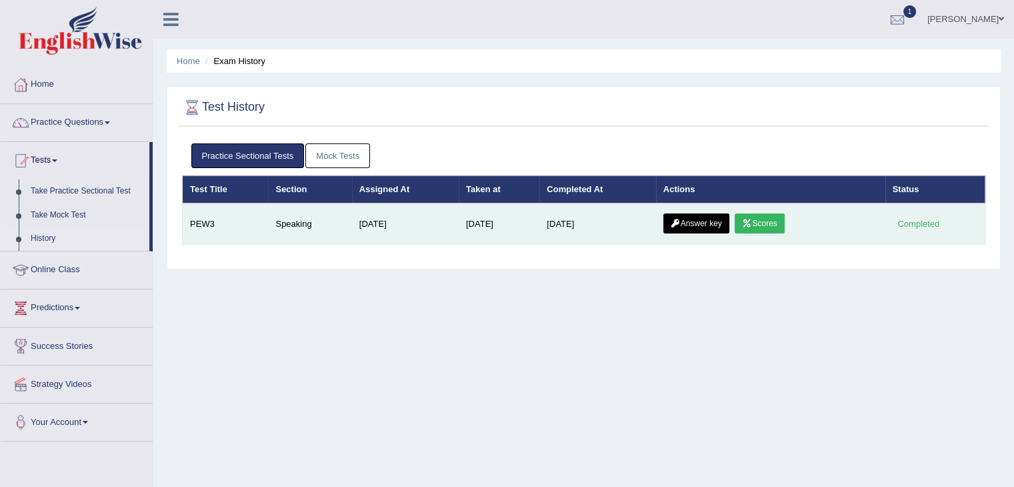
click at [770, 227] on link "Scores" at bounding box center [759, 223] width 49 height 20
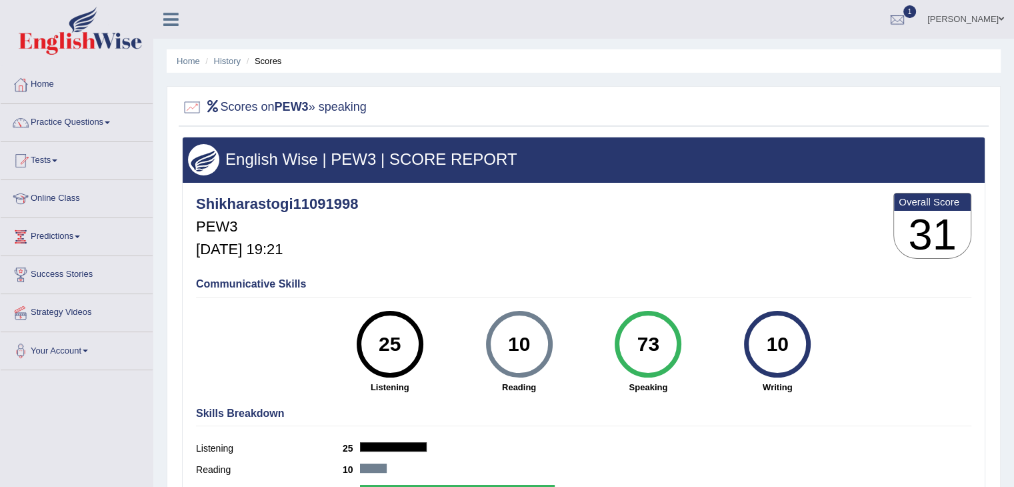
click at [258, 59] on li "Scores" at bounding box center [262, 61] width 39 height 13
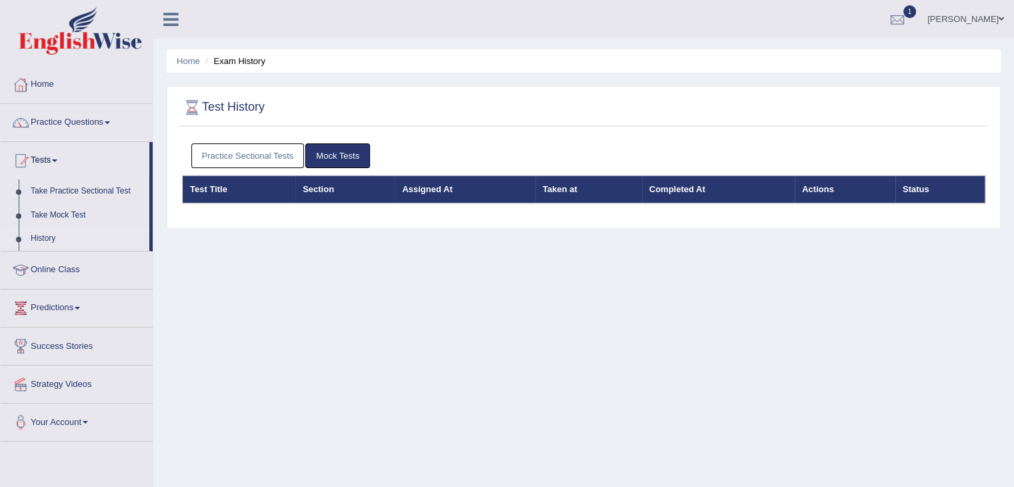
click at [247, 145] on link "Practice Sectional Tests" at bounding box center [247, 155] width 113 height 25
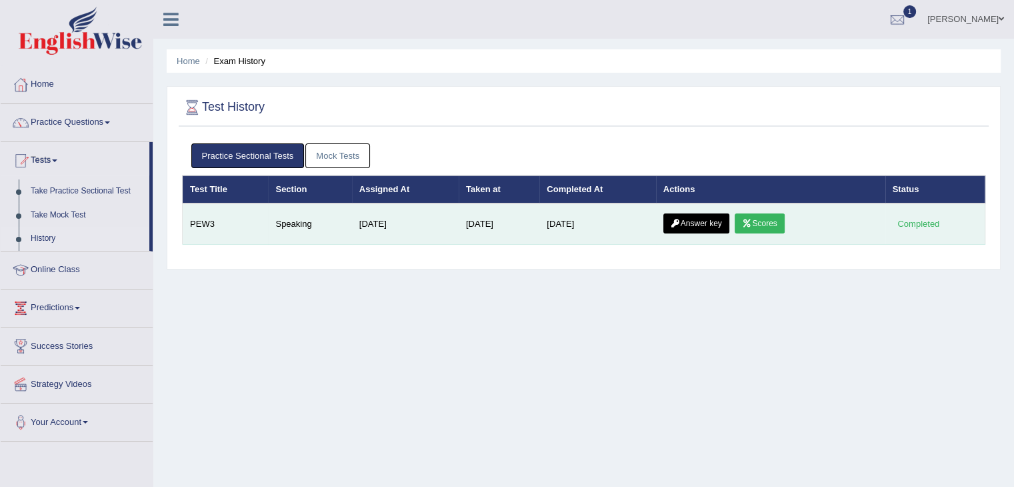
click at [686, 219] on link "Answer key" at bounding box center [697, 223] width 66 height 20
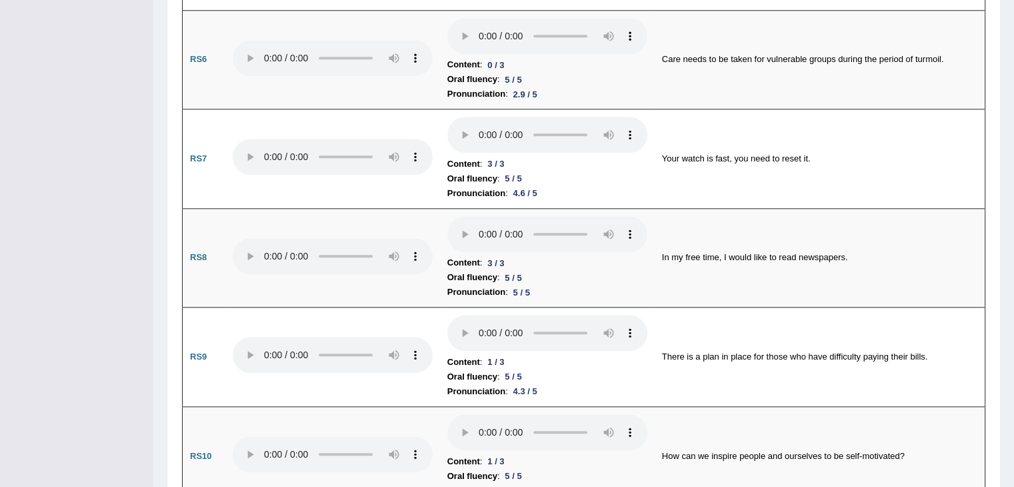
scroll to position [1370, 0]
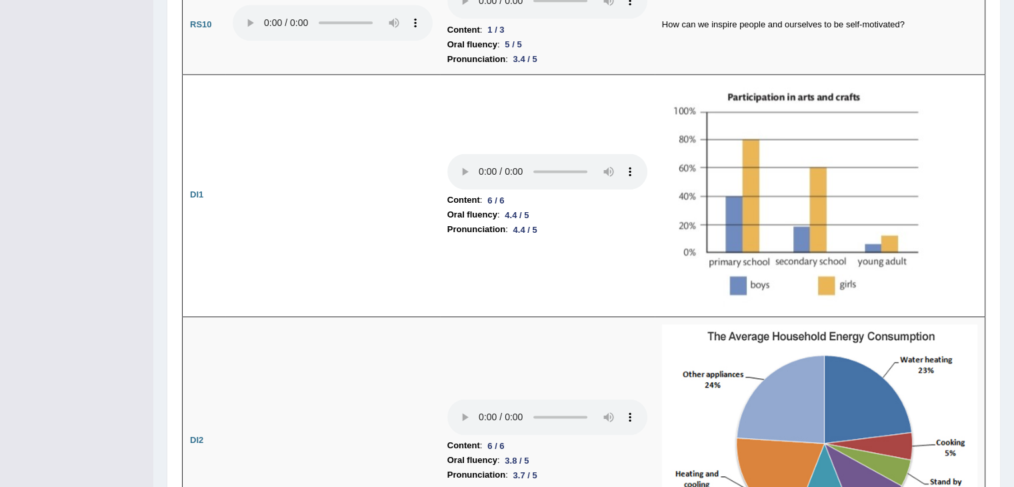
drag, startPoint x: 1018, startPoint y: 50, endPoint x: 1024, endPoint y: 222, distance: 172.2
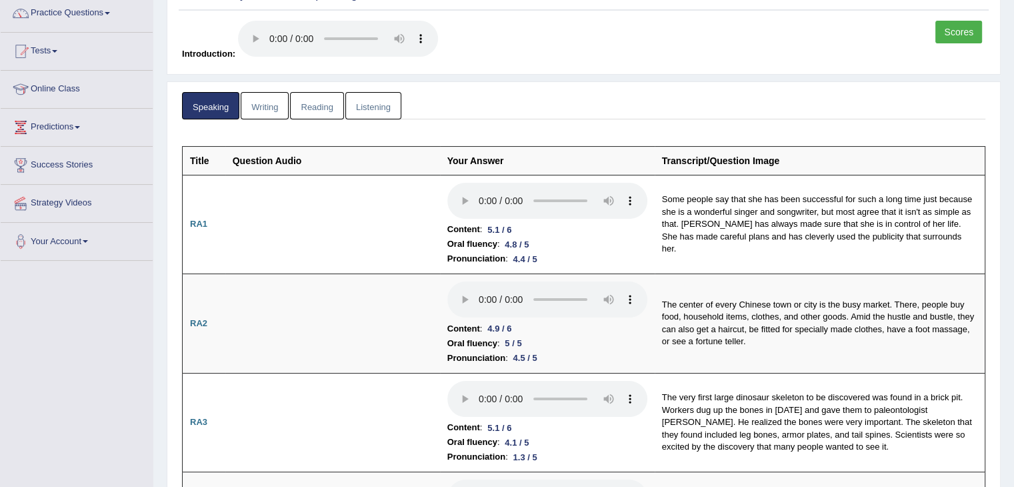
scroll to position [0, 0]
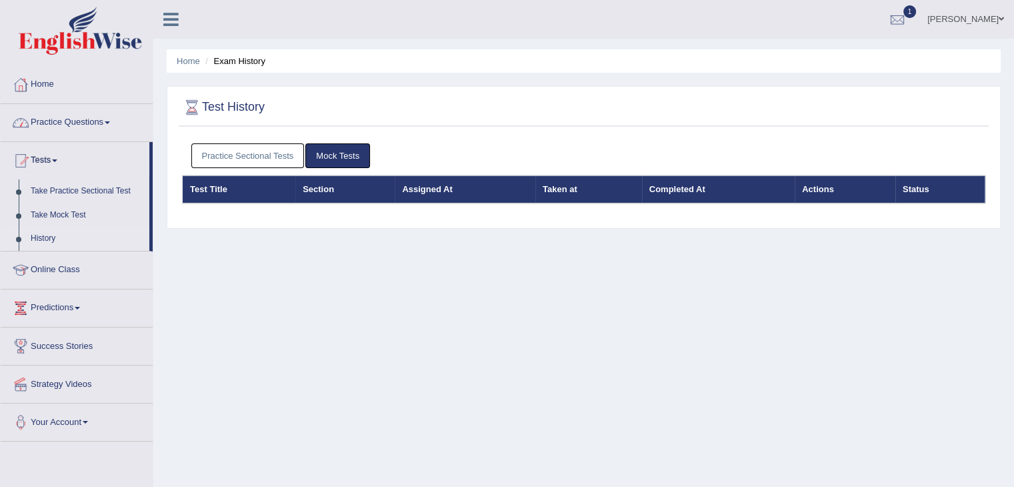
click at [65, 120] on link "Practice Questions" at bounding box center [77, 120] width 152 height 33
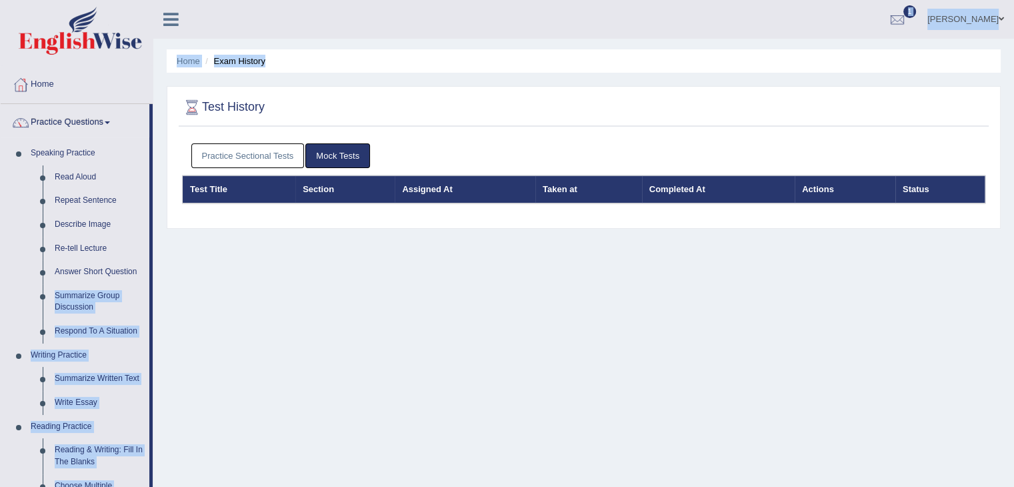
drag, startPoint x: 152, startPoint y: 276, endPoint x: 159, endPoint y: 305, distance: 29.4
click at [159, 305] on div "Toggle navigation Home Practice Questions Speaking Practice Read Aloud Repeat S…" at bounding box center [507, 347] width 1014 height 694
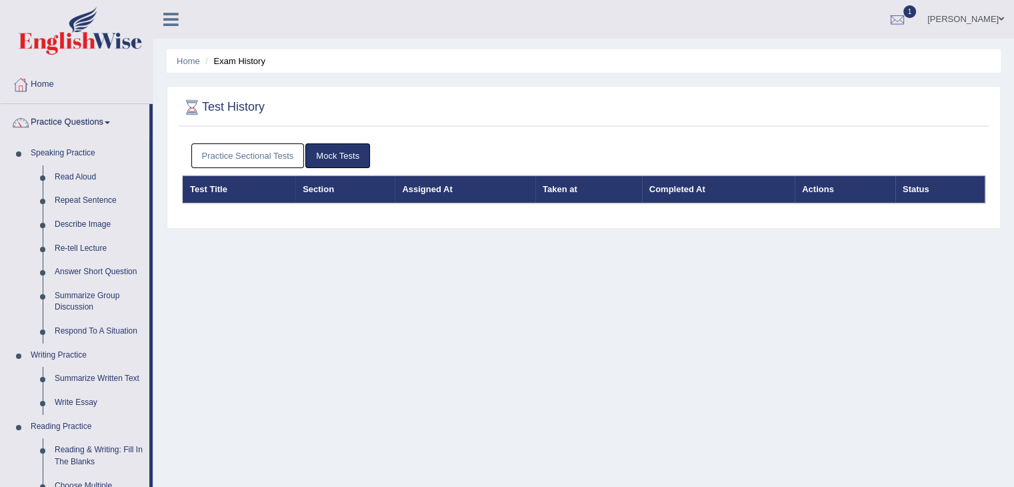
click at [193, 268] on div "Home Exam History Test History Practice Sectional Tests Mock Tests Test Title S…" at bounding box center [583, 333] width 861 height 667
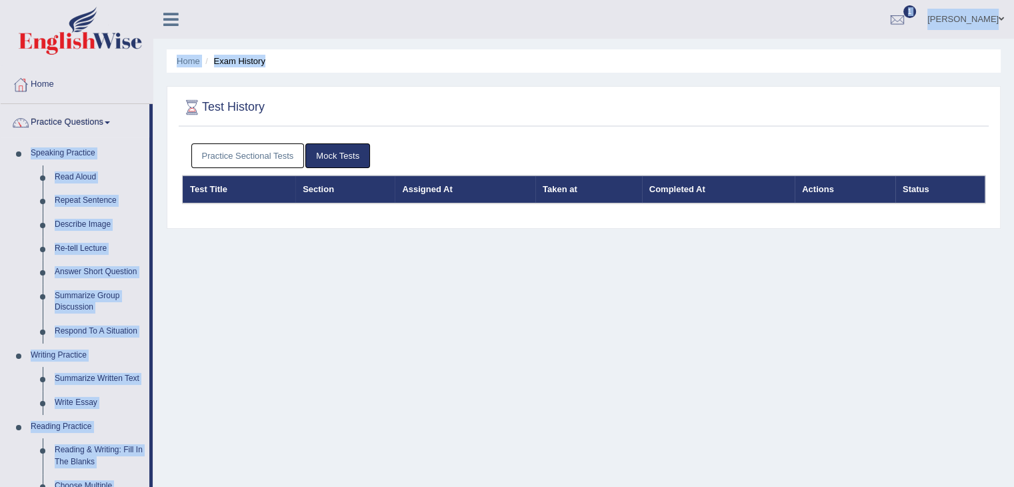
drag, startPoint x: 152, startPoint y: 115, endPoint x: 155, endPoint y: 148, distance: 32.8
click at [155, 148] on div "Toggle navigation Home Practice Questions Speaking Practice Read Aloud Repeat S…" at bounding box center [507, 347] width 1014 height 694
click at [167, 95] on div "Test History Practice Sectional Tests Mock Tests Test Title Section Assigned At…" at bounding box center [584, 157] width 834 height 143
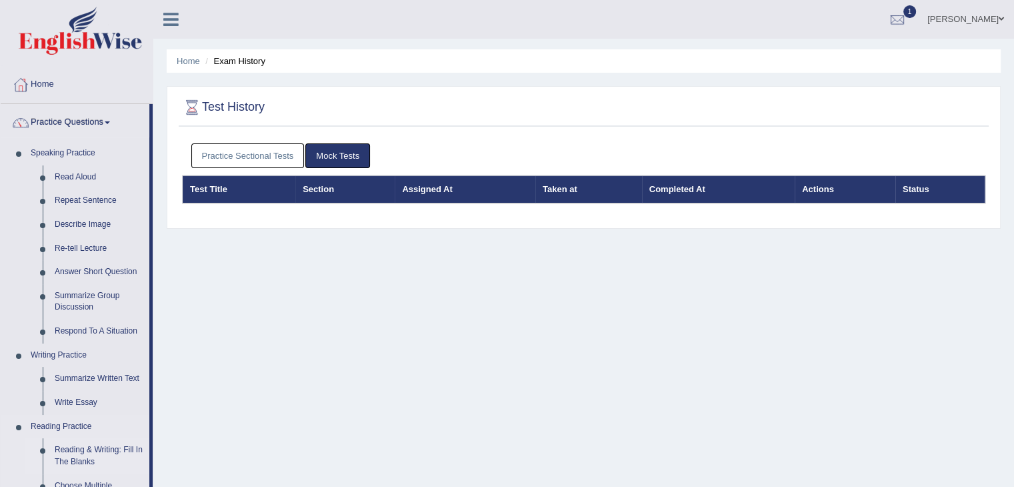
click at [85, 455] on link "Reading & Writing: Fill In The Blanks" at bounding box center [99, 455] width 101 height 35
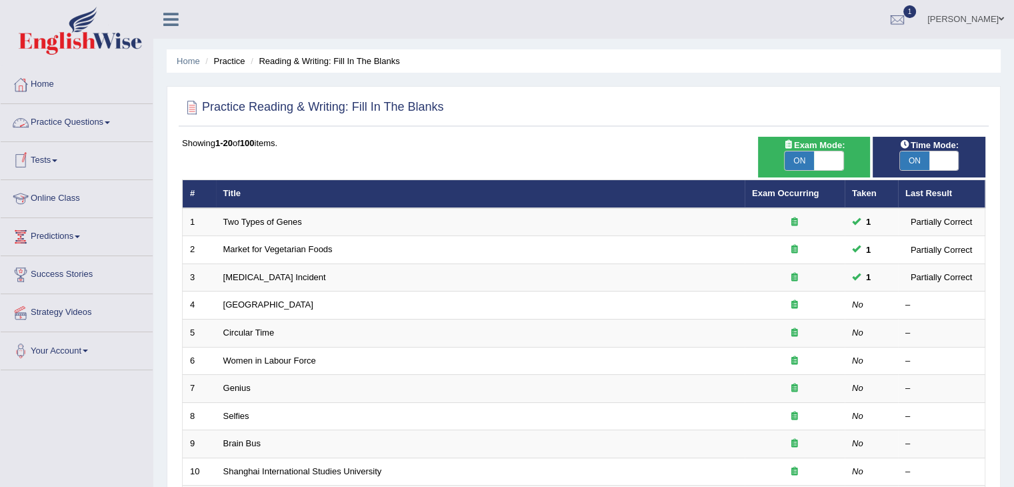
click at [82, 126] on link "Practice Questions" at bounding box center [77, 120] width 152 height 33
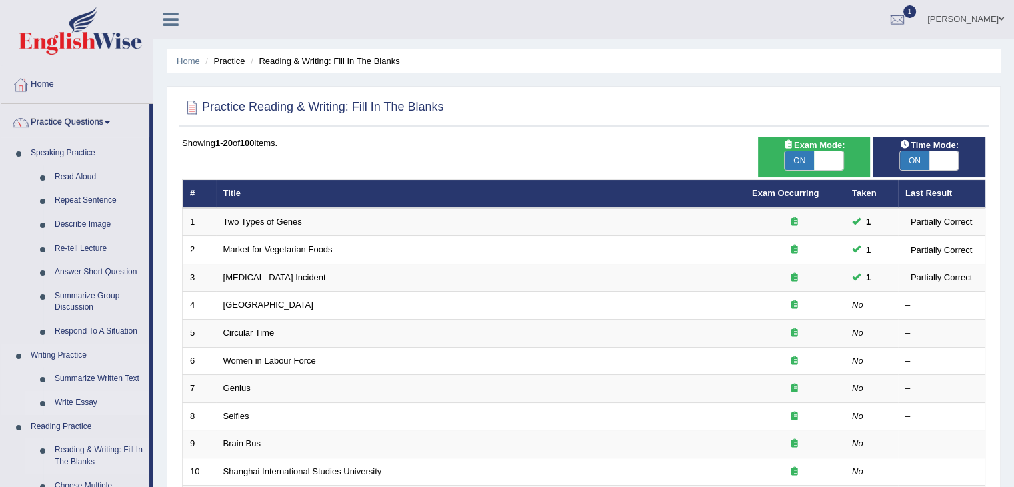
click at [64, 406] on link "Write Essay" at bounding box center [99, 403] width 101 height 24
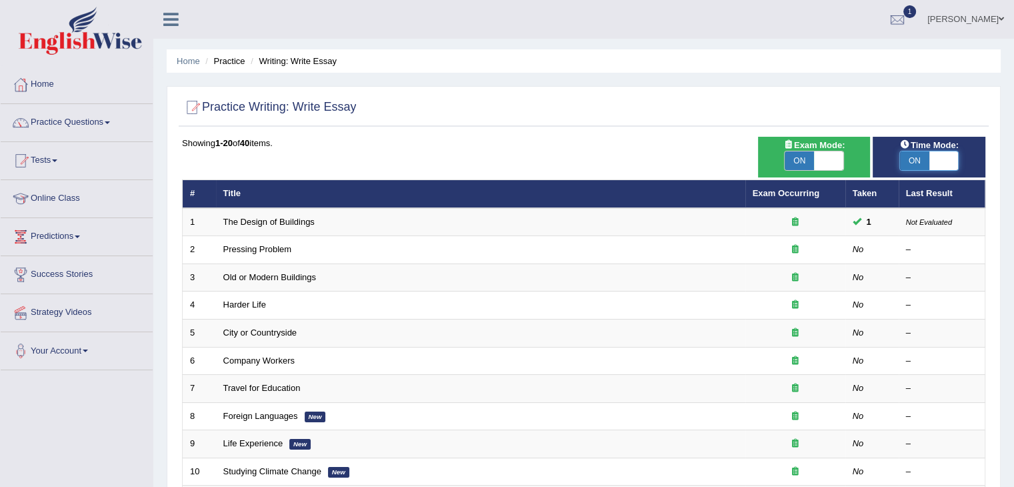
click at [934, 155] on span at bounding box center [944, 160] width 29 height 19
checkbox input "false"
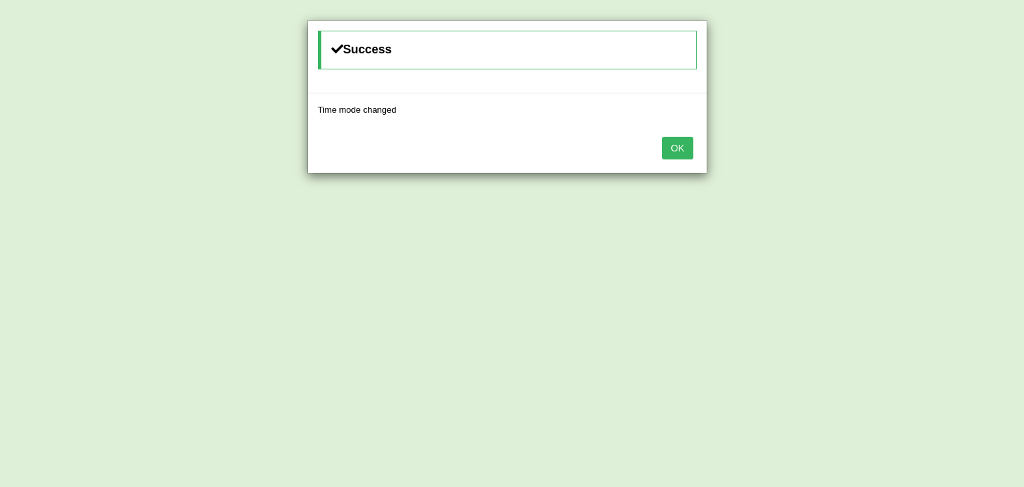
click at [685, 152] on button "OK" at bounding box center [677, 148] width 31 height 23
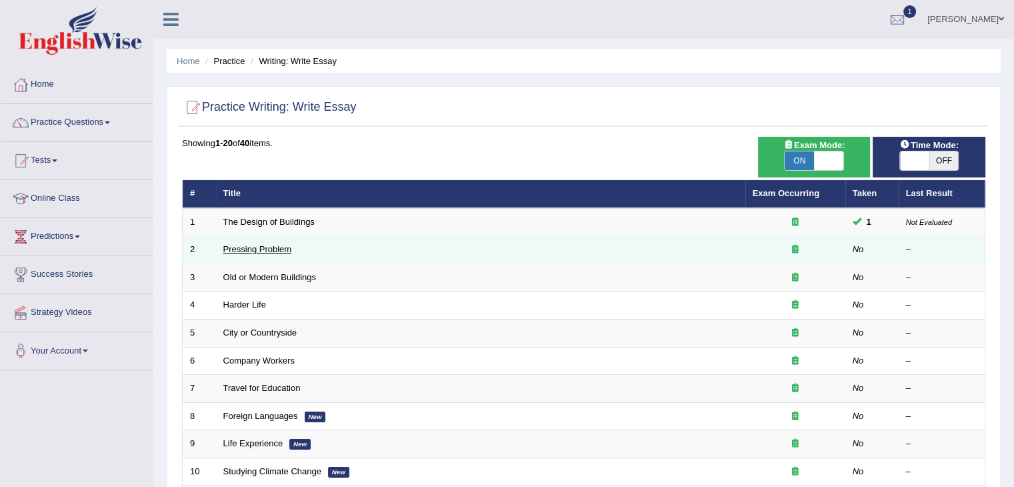
click at [287, 244] on link "Pressing Problem" at bounding box center [257, 249] width 69 height 10
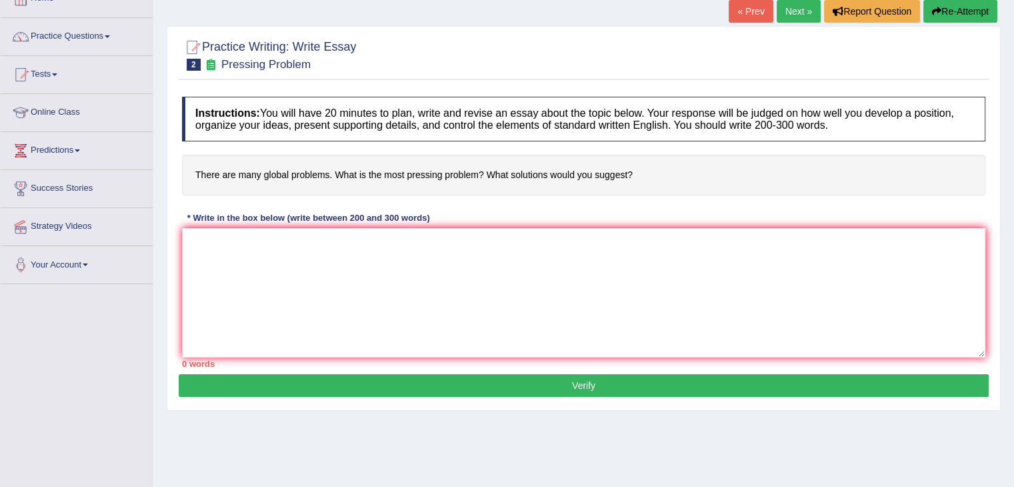
scroll to position [87, 0]
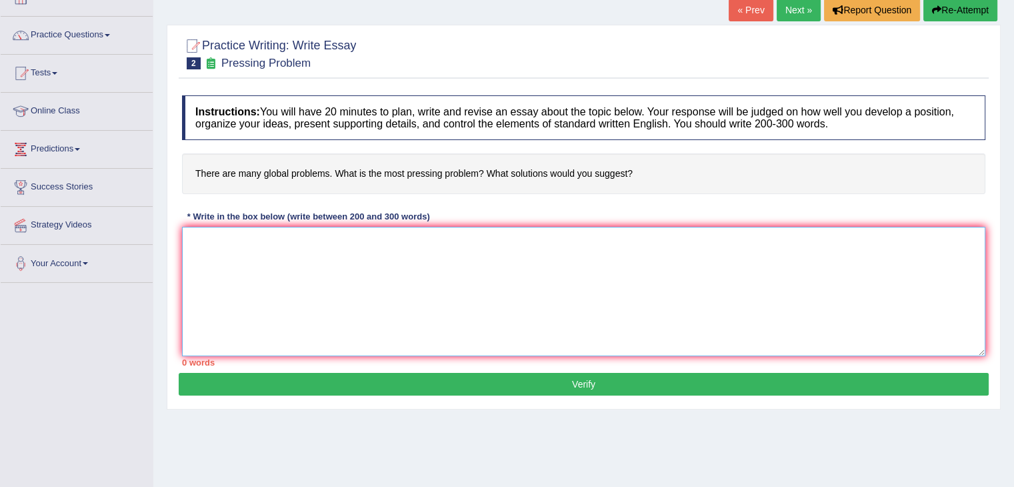
click at [300, 241] on textarea at bounding box center [584, 291] width 804 height 129
type textarea "i"
type textarea "In this [DATE] era, humanity f"
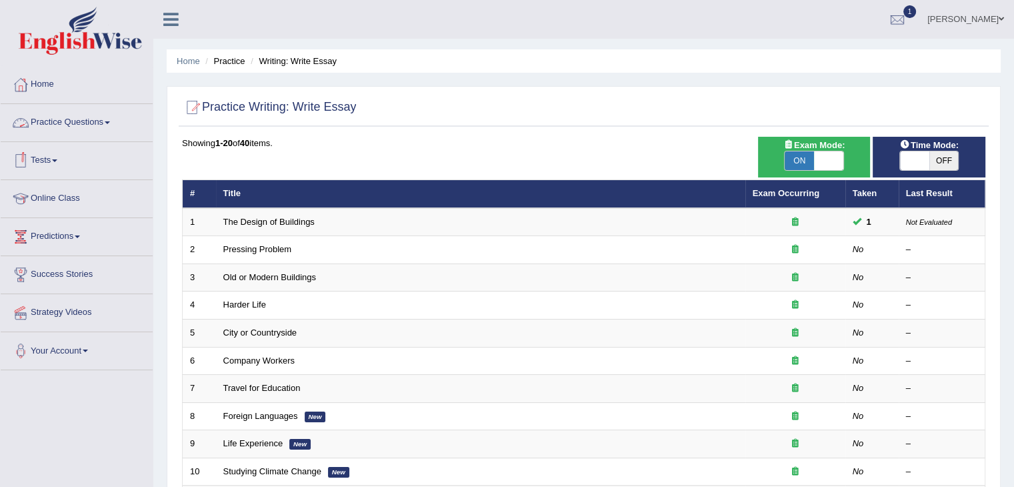
click at [52, 167] on link "Tests" at bounding box center [77, 158] width 152 height 33
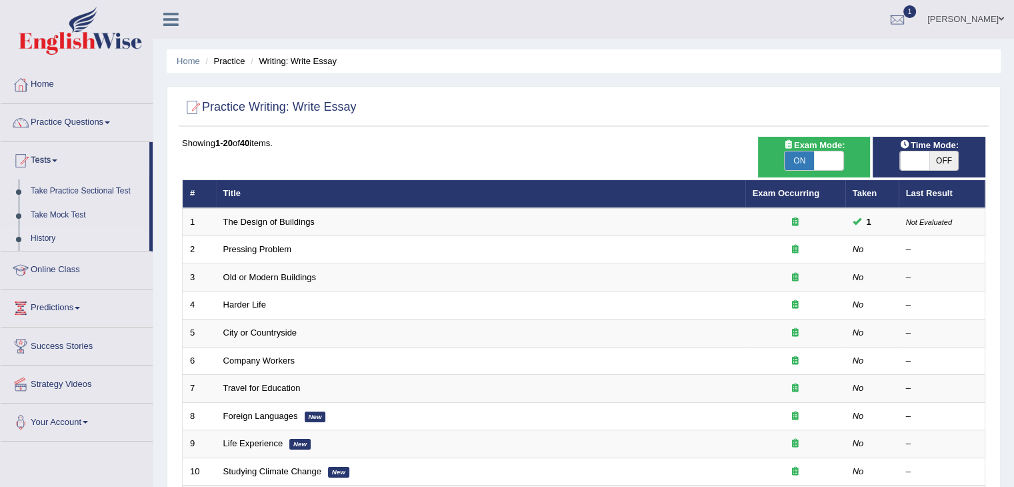
click at [43, 238] on link "History" at bounding box center [87, 239] width 125 height 24
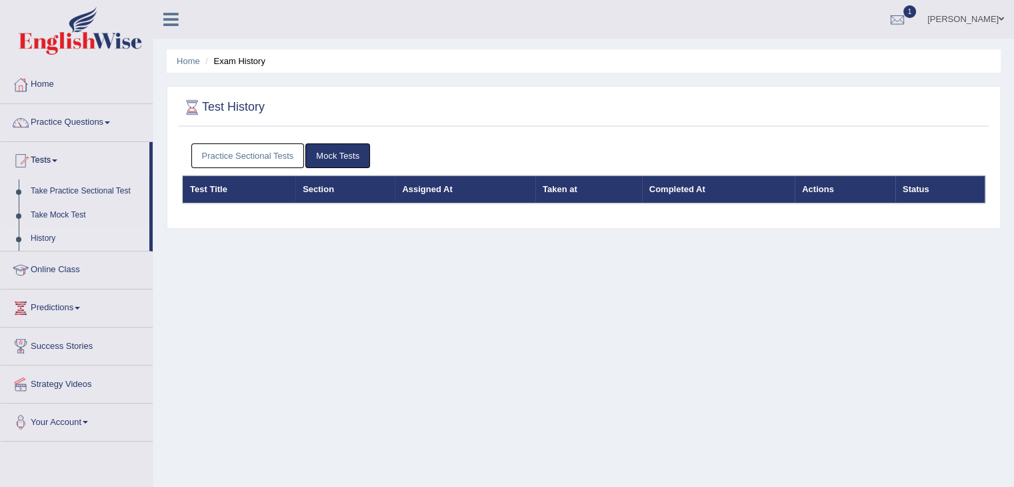
click at [289, 156] on link "Practice Sectional Tests" at bounding box center [247, 155] width 113 height 25
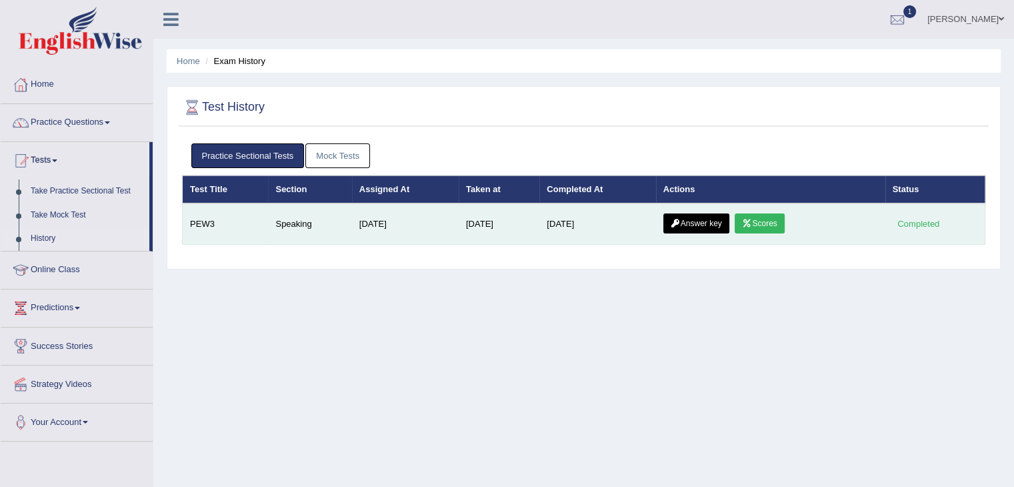
click at [772, 221] on link "Scores" at bounding box center [759, 223] width 49 height 20
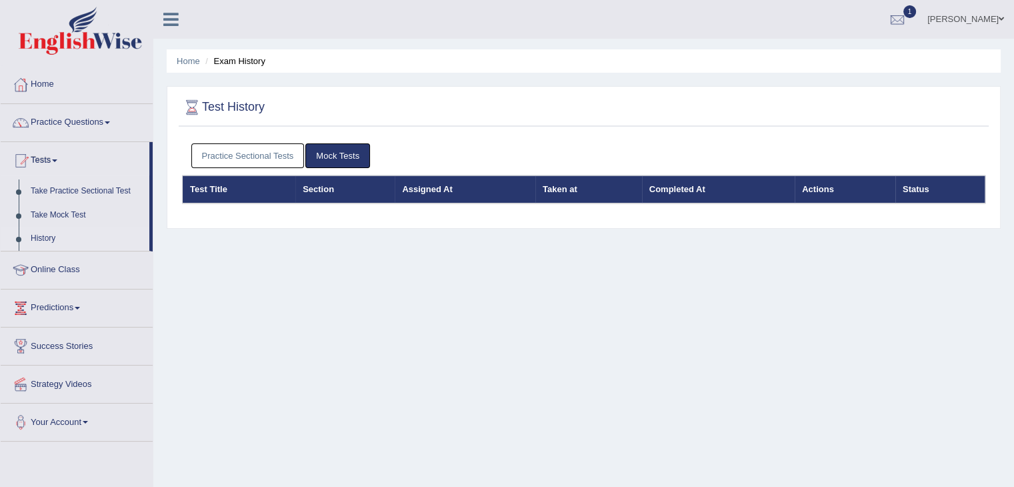
click at [244, 59] on li "Exam History" at bounding box center [233, 61] width 63 height 13
drag, startPoint x: 149, startPoint y: 205, endPoint x: 152, endPoint y: 246, distance: 41.4
click at [152, 246] on li "Tests Take Practice Sectional Test Take Mock Test History" at bounding box center [77, 196] width 152 height 109
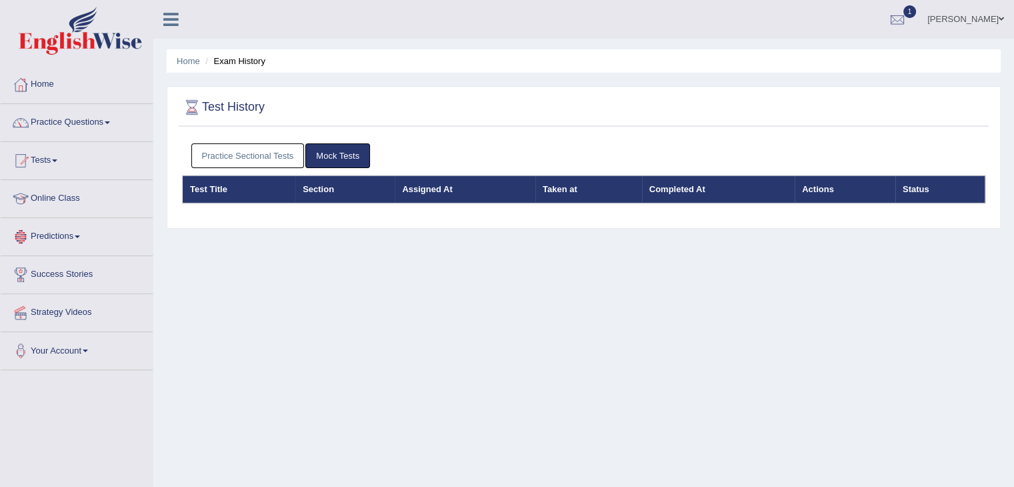
click at [220, 313] on div "Home Exam History Test History Practice Sectional Tests Mock Tests Test Title S…" at bounding box center [583, 333] width 861 height 667
click at [83, 125] on link "Practice Questions" at bounding box center [77, 120] width 152 height 33
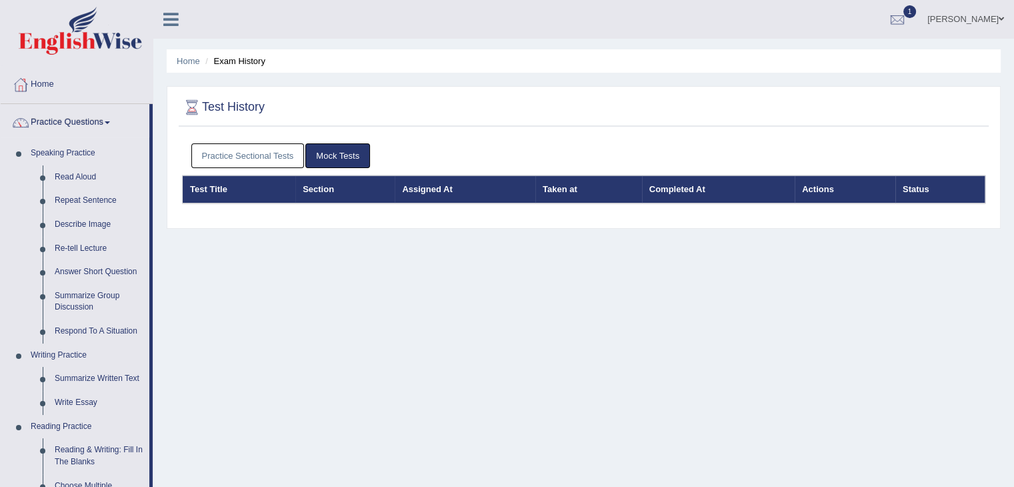
click at [280, 260] on div "Home Exam History Test History Practice Sectional Tests Mock Tests Test Title S…" at bounding box center [583, 333] width 861 height 667
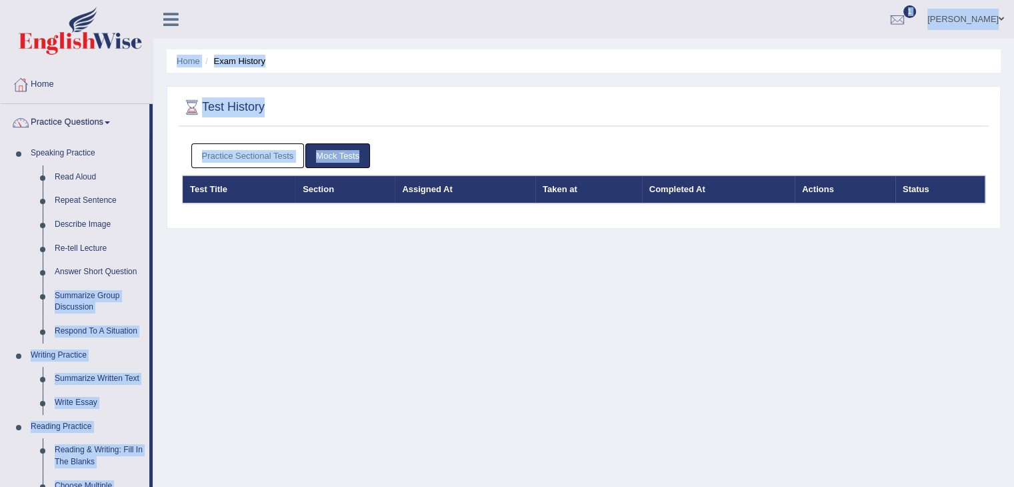
drag, startPoint x: 151, startPoint y: 261, endPoint x: 227, endPoint y: 338, distance: 108.5
click at [227, 338] on div "Toggle navigation Home Practice Questions Speaking Practice Read Aloud Repeat S…" at bounding box center [507, 347] width 1014 height 694
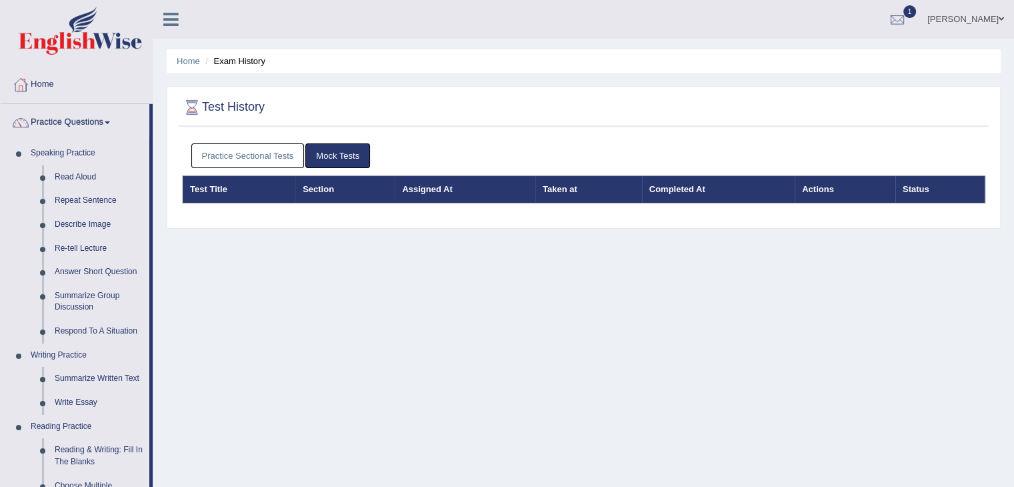
click at [227, 338] on div "Home Exam History Test History Practice Sectional Tests Mock Tests Test Title S…" at bounding box center [583, 333] width 861 height 667
drag, startPoint x: 150, startPoint y: 177, endPoint x: 119, endPoint y: 186, distance: 31.9
click at [119, 186] on li "Practice Questions Speaking Practice Read Aloud Repeat Sentence Describe Image …" at bounding box center [77, 479] width 152 height 750
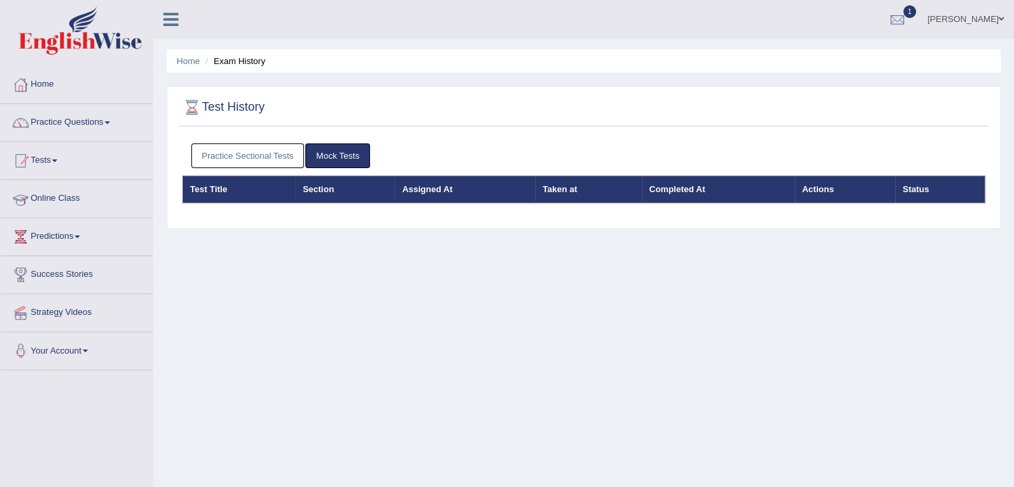
click at [119, 186] on ul "Home Practice Questions Speaking Practice Read Aloud Repeat Sentence Describe I…" at bounding box center [77, 218] width 152 height 304
click at [247, 153] on link "Practice Sectional Tests" at bounding box center [247, 155] width 113 height 25
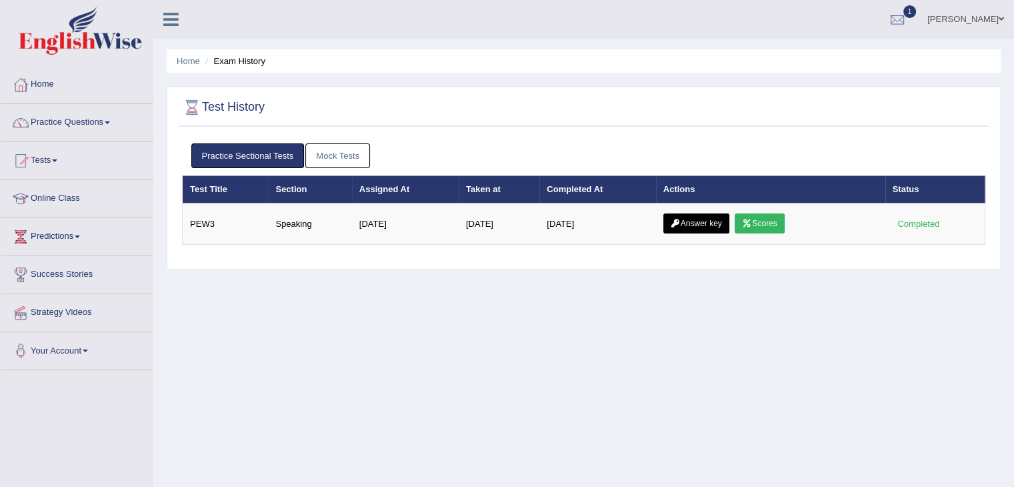
click at [51, 161] on link "Tests" at bounding box center [77, 158] width 152 height 33
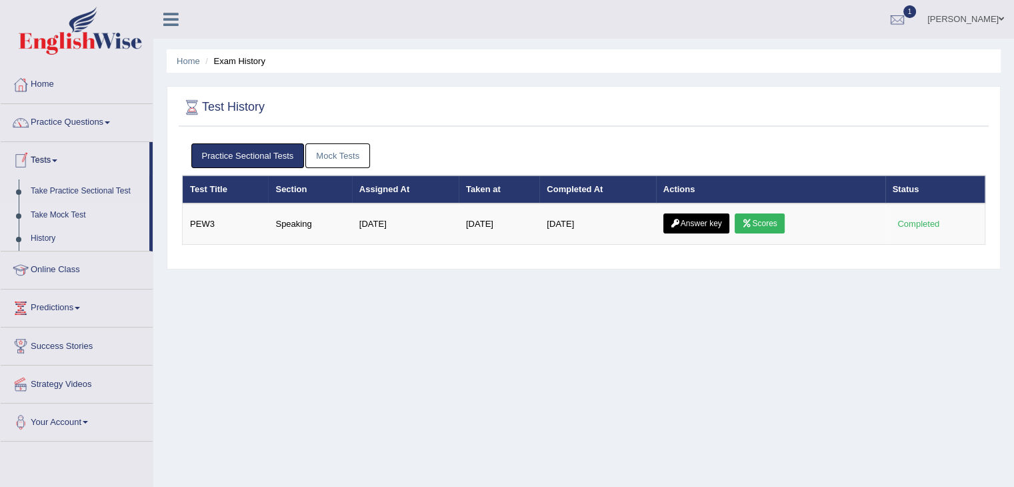
click at [57, 214] on link "Take Mock Test" at bounding box center [87, 215] width 125 height 24
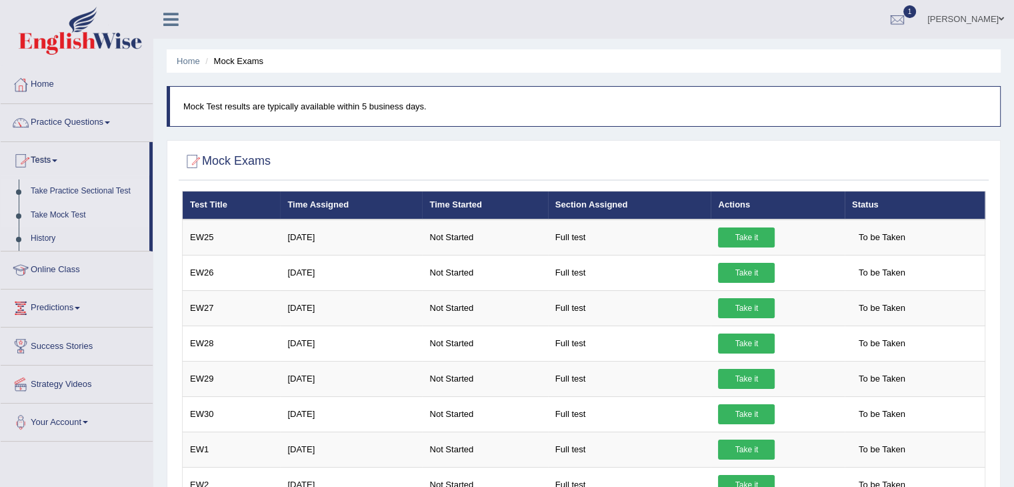
click at [91, 190] on link "Take Practice Sectional Test" at bounding box center [87, 191] width 125 height 24
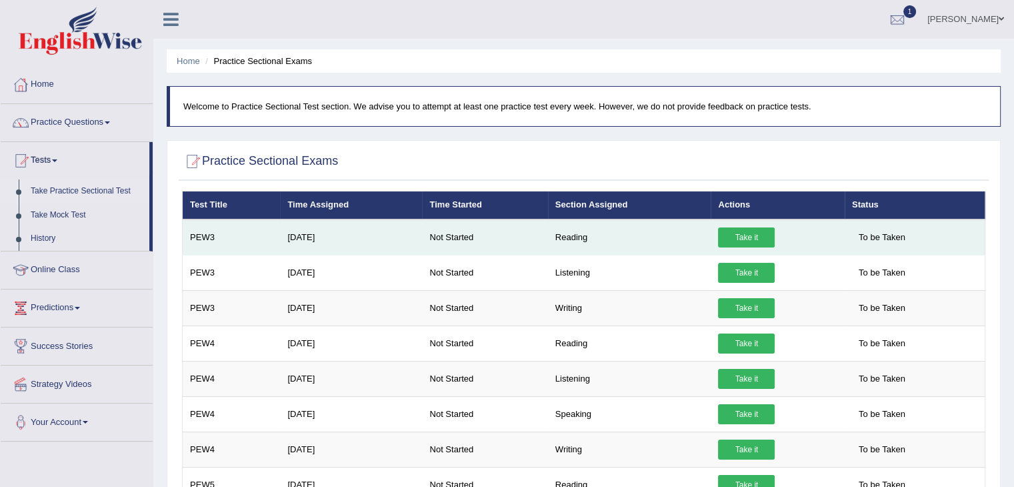
click at [744, 233] on link "Take it" at bounding box center [746, 237] width 57 height 20
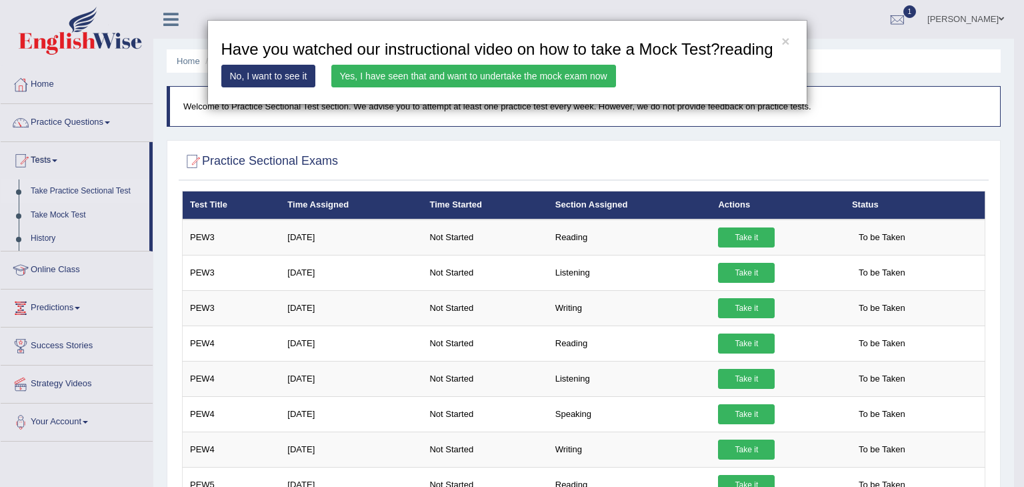
click at [478, 81] on link "Yes, I have seen that and want to undertake the mock exam now" at bounding box center [473, 76] width 285 height 23
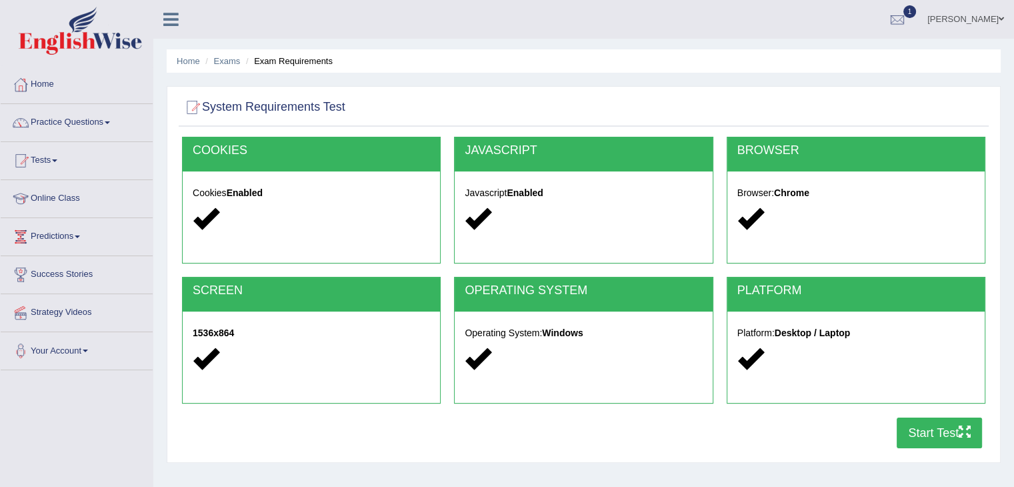
click at [944, 435] on button "Start Test" at bounding box center [939, 433] width 85 height 31
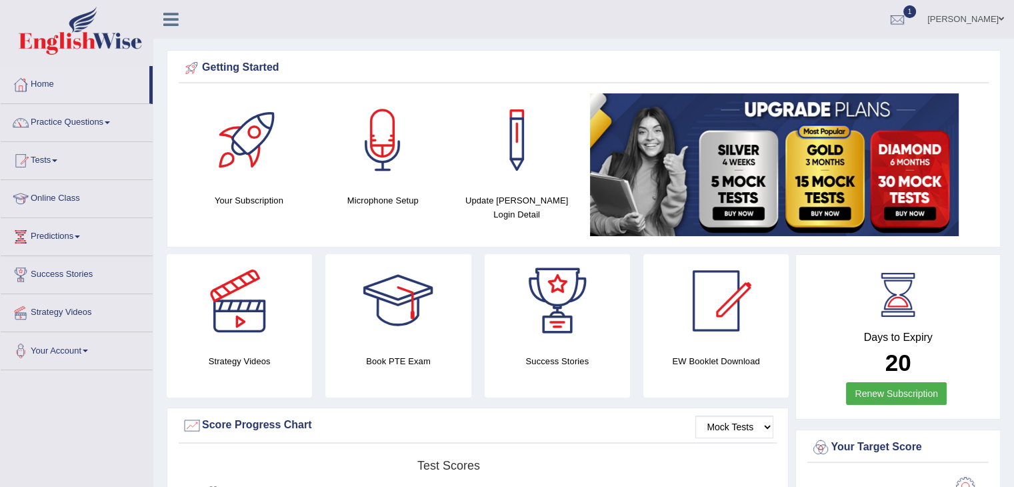
click at [56, 162] on link "Tests" at bounding box center [77, 158] width 152 height 33
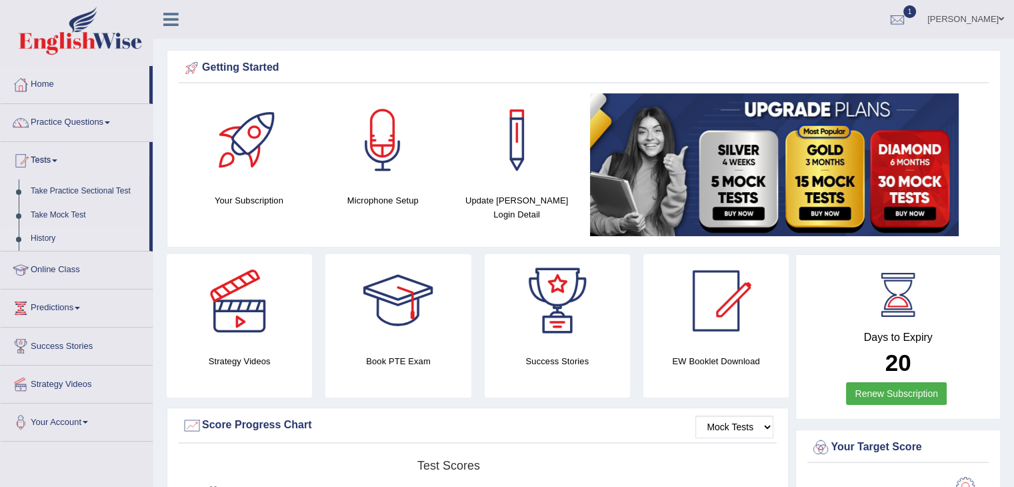
click at [41, 239] on link "History" at bounding box center [87, 239] width 125 height 24
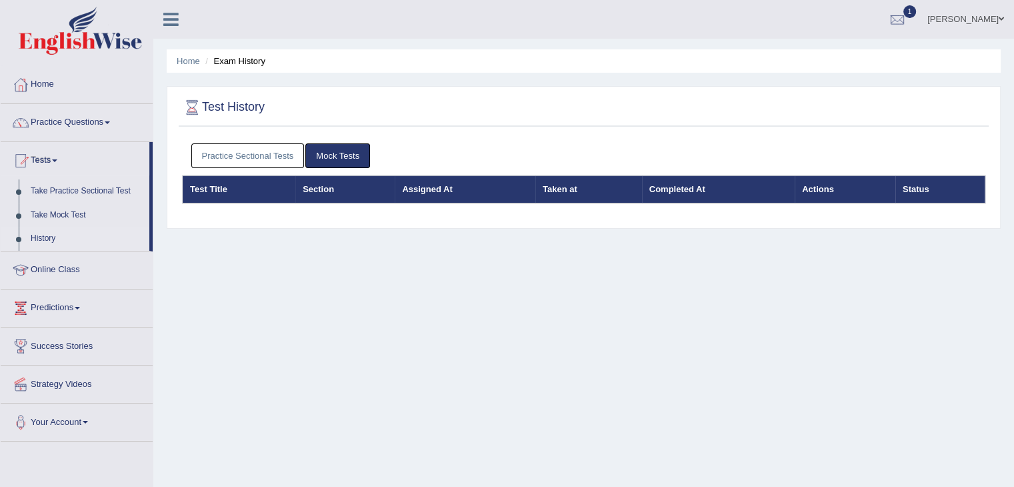
click at [261, 145] on link "Practice Sectional Tests" at bounding box center [247, 155] width 113 height 25
click at [199, 158] on link "Practice Sectional Tests" at bounding box center [247, 155] width 113 height 25
click at [237, 155] on link "Practice Sectional Tests" at bounding box center [247, 155] width 113 height 25
click at [251, 149] on link "Practice Sectional Tests" at bounding box center [247, 155] width 113 height 25
click at [227, 161] on link "Practice Sectional Tests" at bounding box center [247, 155] width 113 height 25
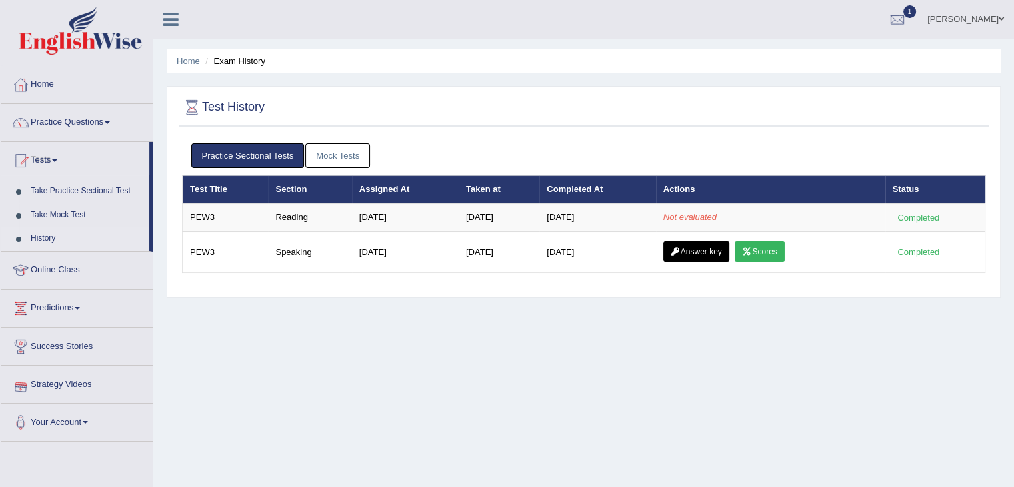
click at [72, 385] on link "Strategy Videos" at bounding box center [77, 381] width 152 height 33
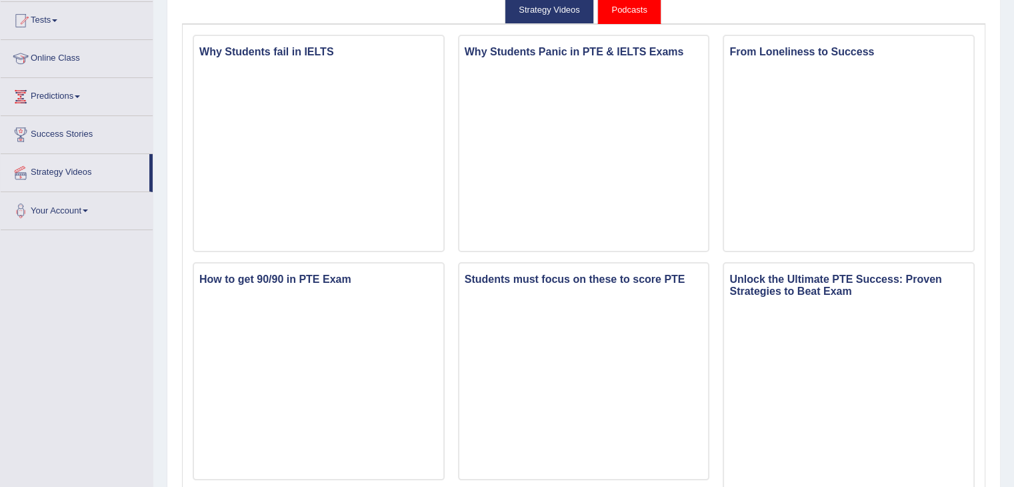
scroll to position [141, 0]
drag, startPoint x: 1019, startPoint y: 107, endPoint x: 1008, endPoint y: 157, distance: 51.1
click at [1008, 157] on html "Toggle navigation Home Practice Questions Speaking Practice Read Aloud Repeat S…" at bounding box center [507, 102] width 1014 height 487
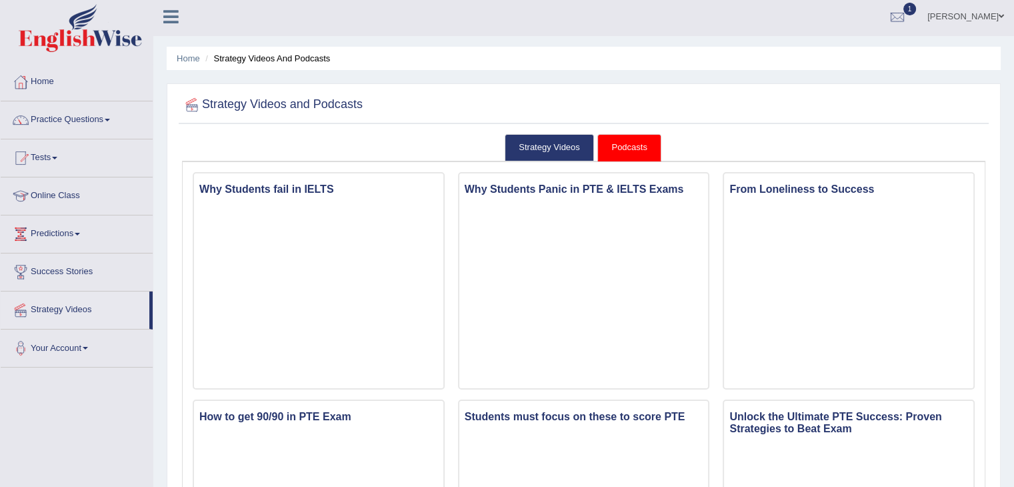
scroll to position [0, 0]
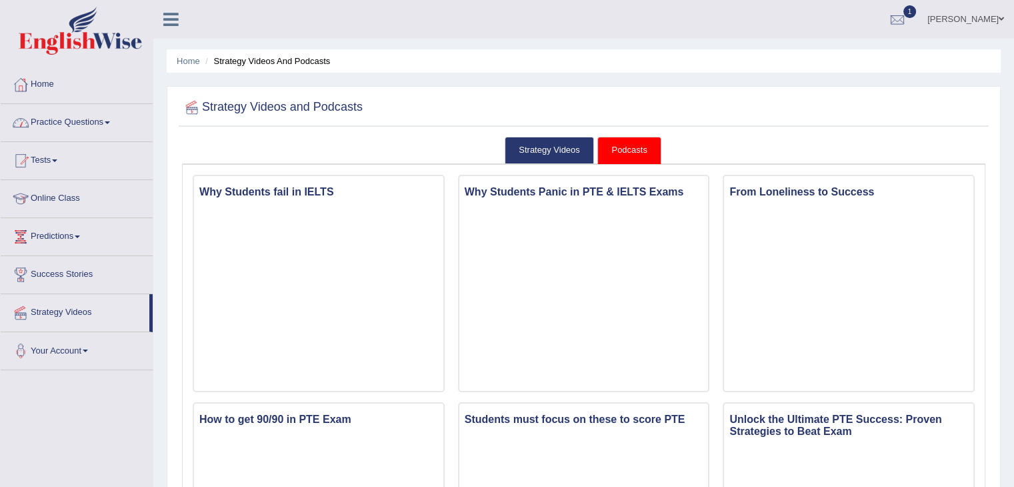
click at [57, 123] on link "Practice Questions" at bounding box center [77, 120] width 152 height 33
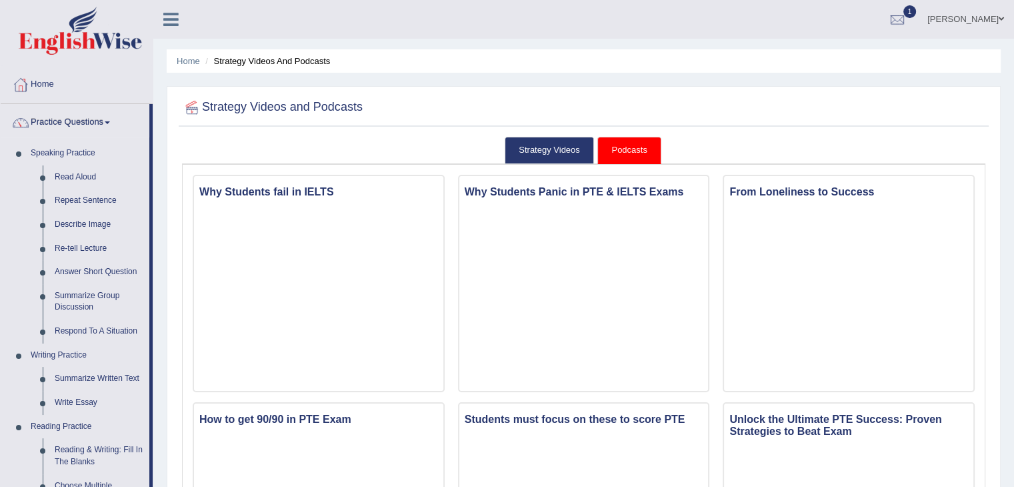
click at [43, 86] on link "Home" at bounding box center [77, 82] width 152 height 33
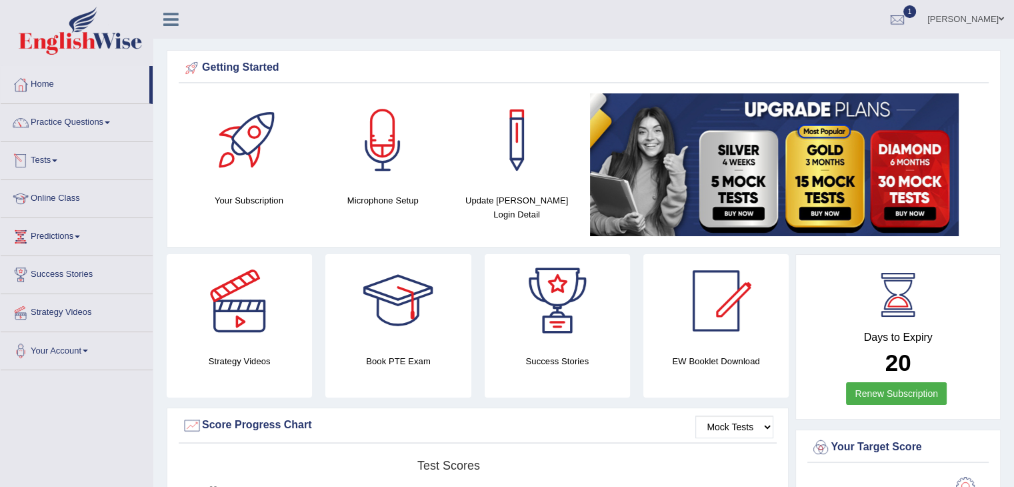
click at [48, 155] on link "Tests" at bounding box center [77, 158] width 152 height 33
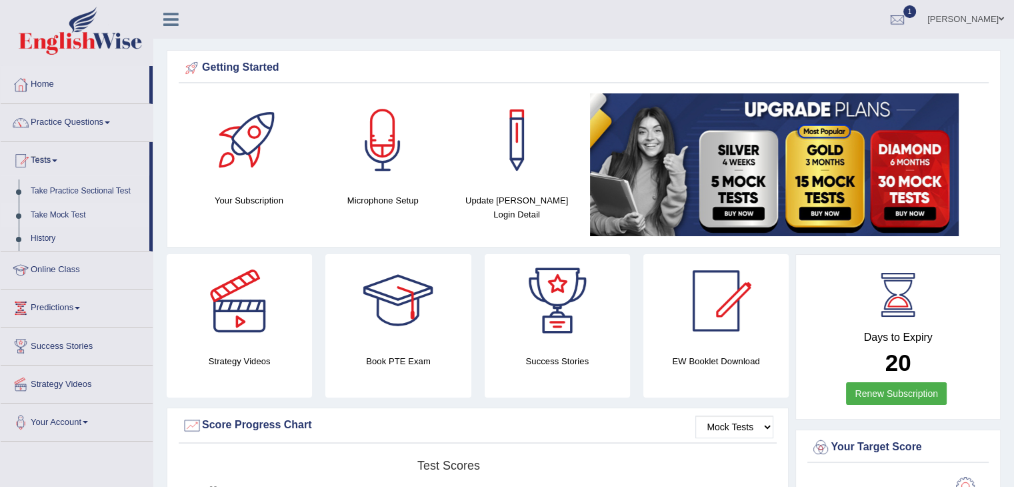
click at [67, 211] on link "Take Mock Test" at bounding box center [87, 215] width 125 height 24
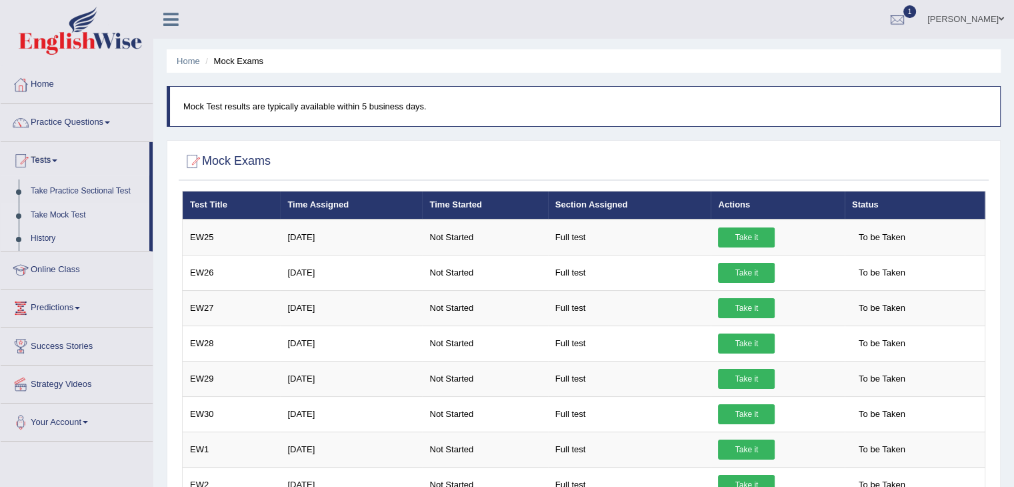
click at [33, 237] on link "History" at bounding box center [87, 239] width 125 height 24
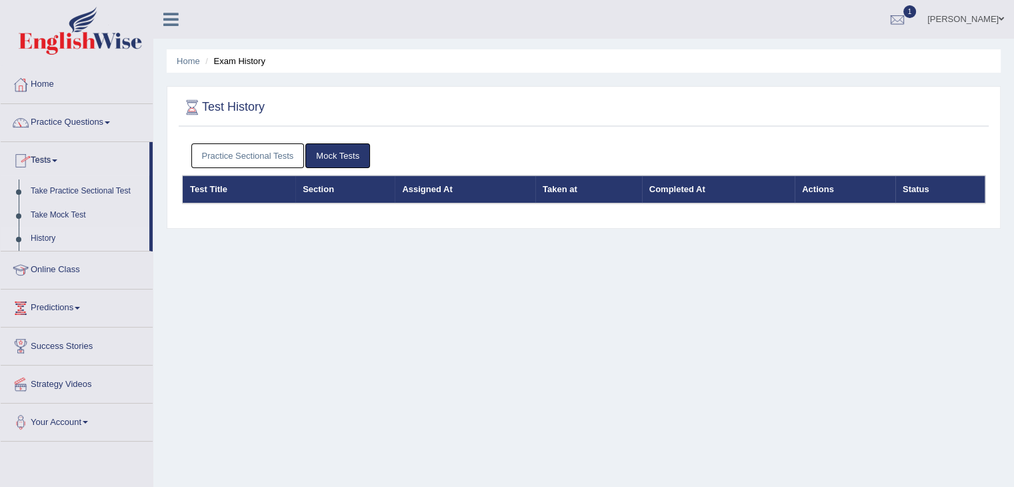
click at [200, 140] on div "Practice Sectional Tests Mock Tests" at bounding box center [584, 156] width 804 height 39
click at [211, 153] on link "Practice Sectional Tests" at bounding box center [247, 155] width 113 height 25
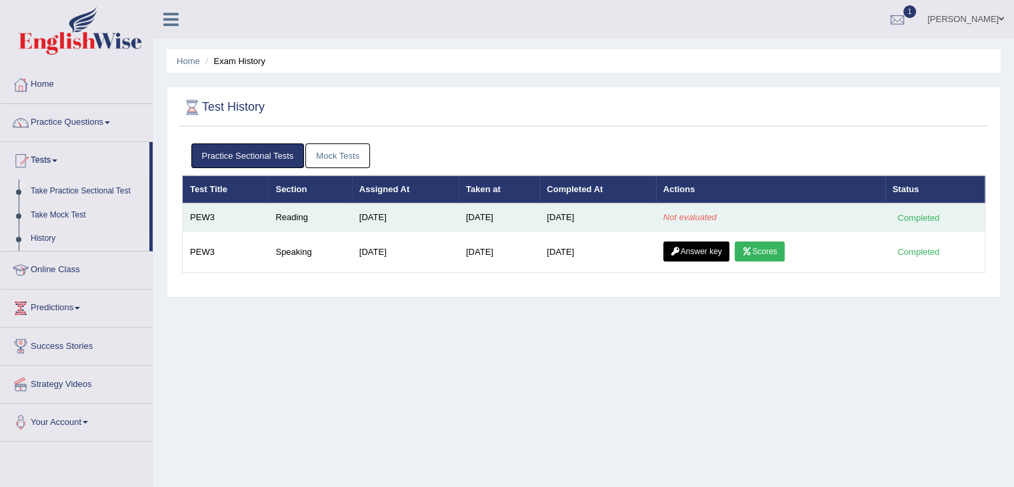
click at [675, 215] on em "Not evaluated" at bounding box center [690, 217] width 53 height 10
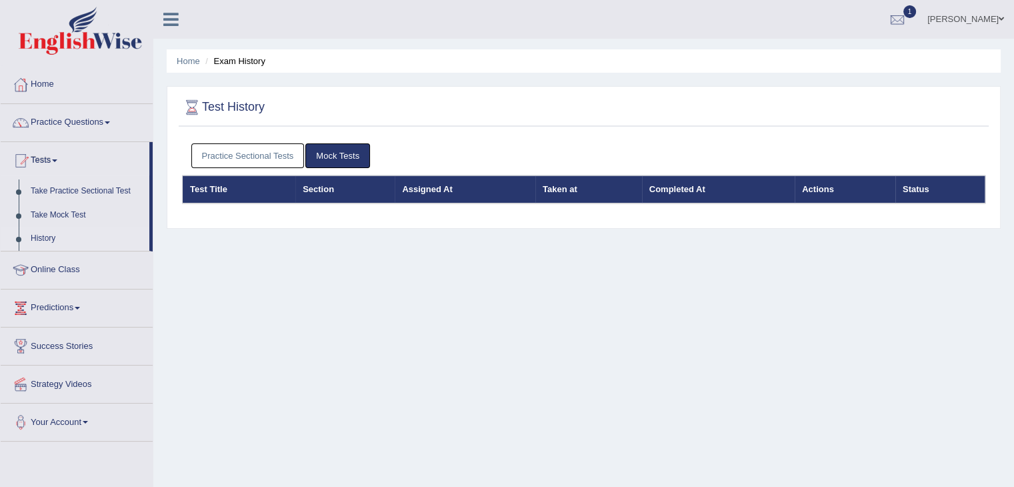
click at [221, 157] on link "Practice Sectional Tests" at bounding box center [247, 155] width 113 height 25
click at [259, 161] on link "Practice Sectional Tests" at bounding box center [247, 155] width 113 height 25
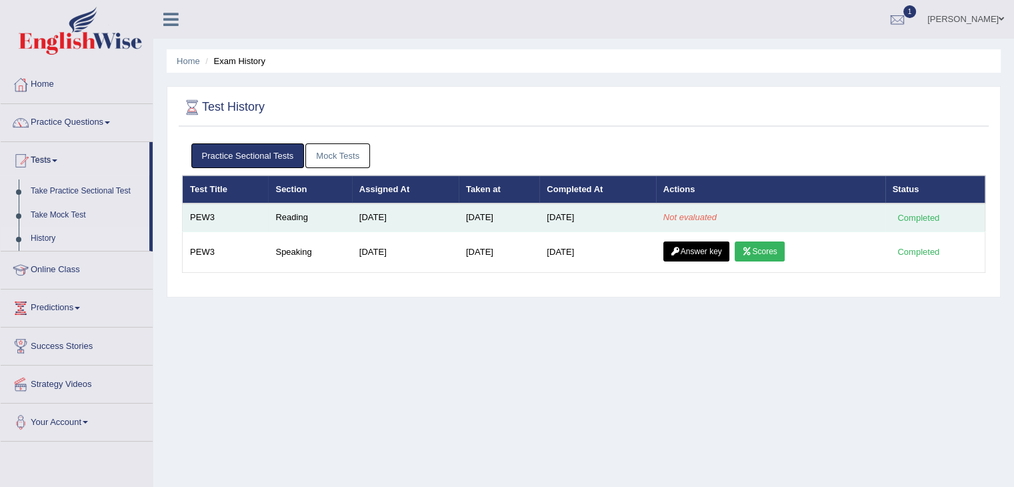
click at [493, 215] on td "[DATE]" at bounding box center [499, 217] width 81 height 28
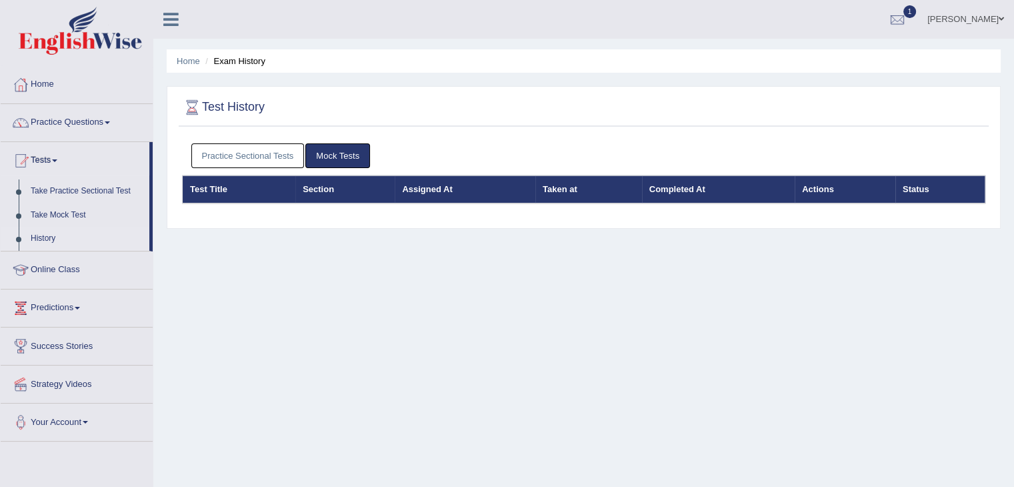
click at [279, 161] on link "Practice Sectional Tests" at bounding box center [247, 155] width 113 height 25
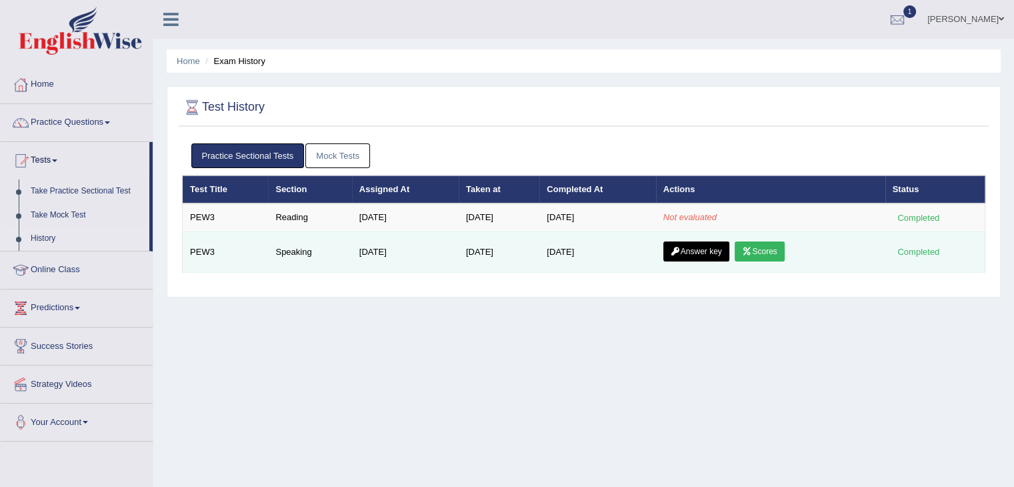
click at [703, 251] on link "Answer key" at bounding box center [697, 251] width 66 height 20
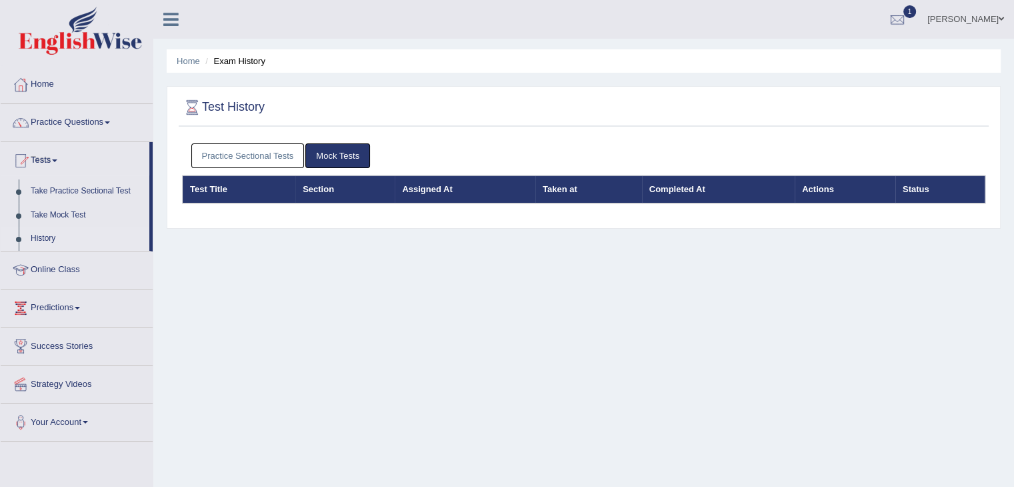
click at [263, 161] on link "Practice Sectional Tests" at bounding box center [247, 155] width 113 height 25
